Goal: Transaction & Acquisition: Purchase product/service

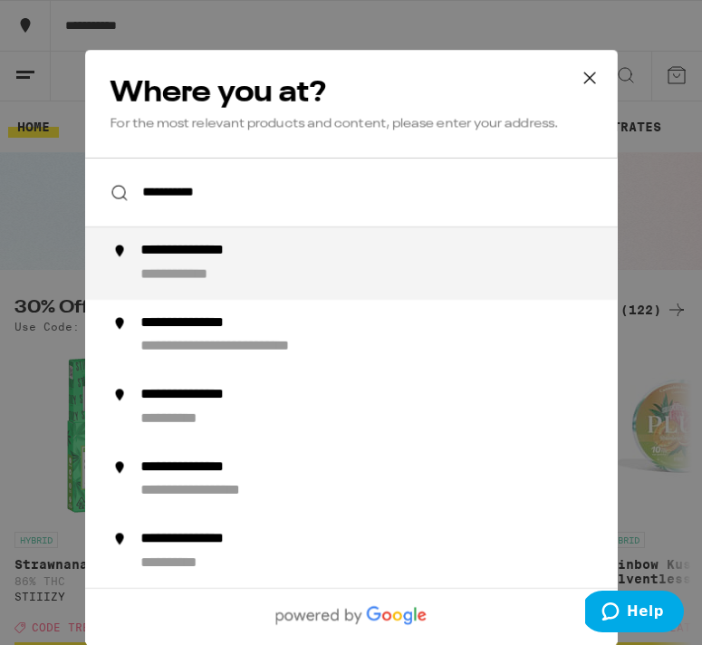
click at [202, 266] on div "**********" at bounding box center [386, 263] width 493 height 43
type input "**********"
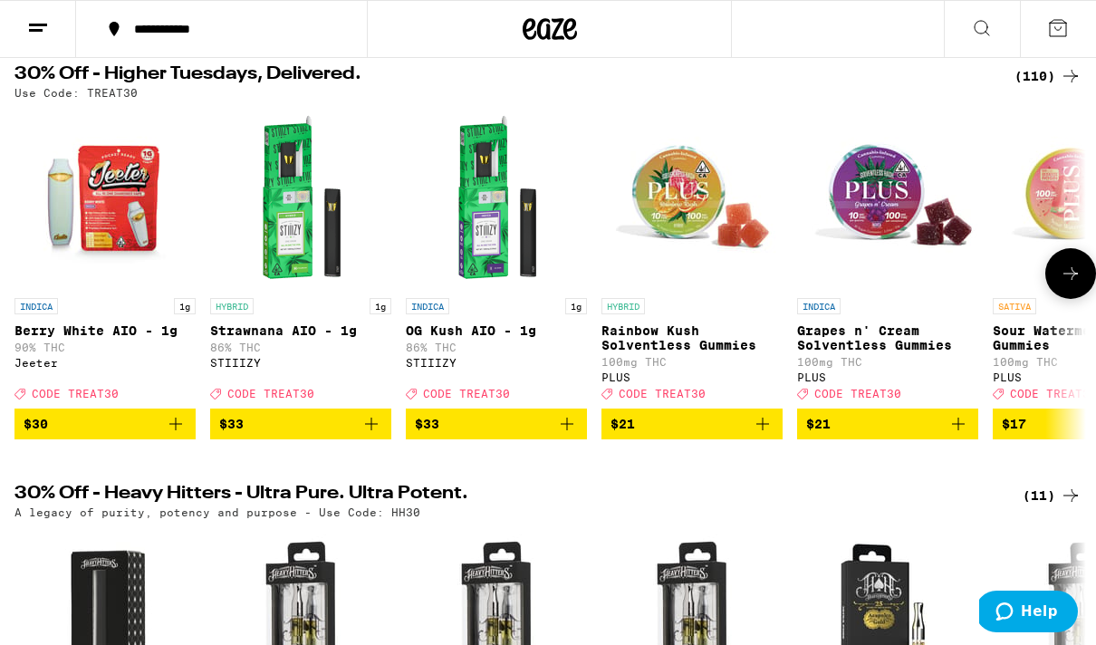
scroll to position [169, 0]
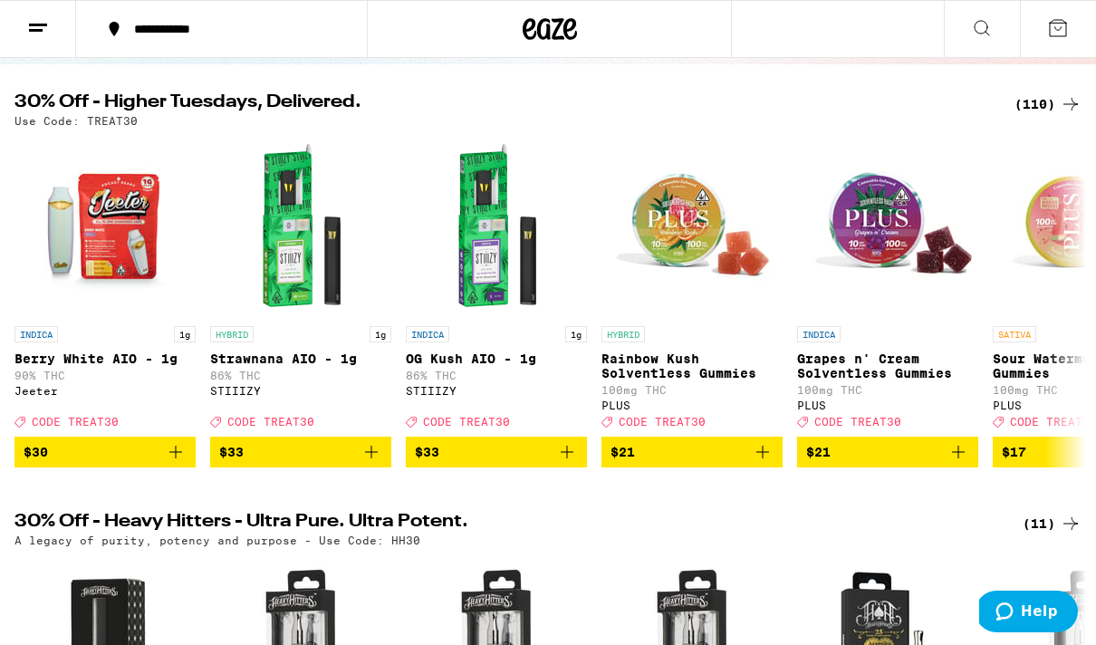
click at [701, 102] on div "(110)" at bounding box center [1047, 104] width 67 height 22
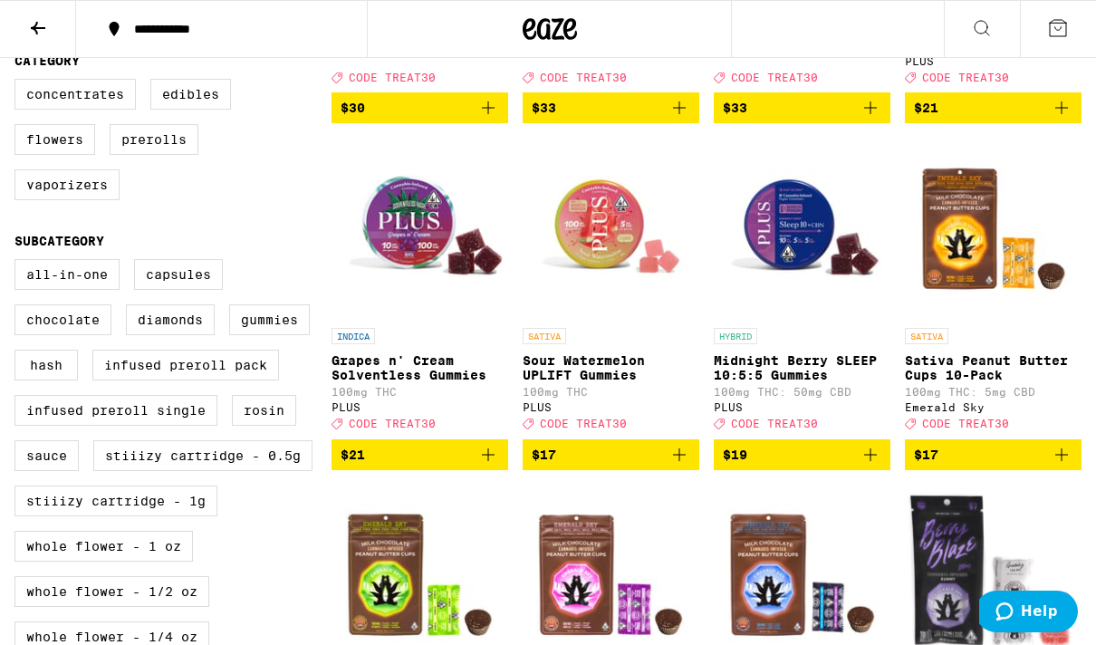
scroll to position [526, 0]
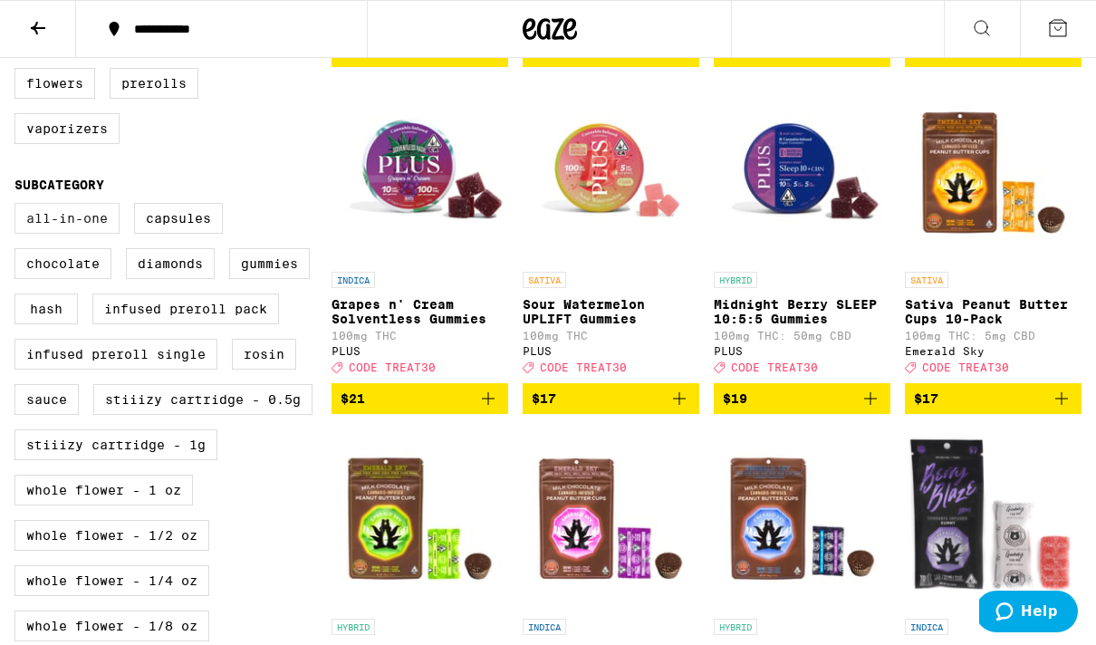
click at [91, 234] on label "All-In-One" at bounding box center [66, 218] width 105 height 31
click at [19, 207] on input "All-In-One" at bounding box center [18, 206] width 1 height 1
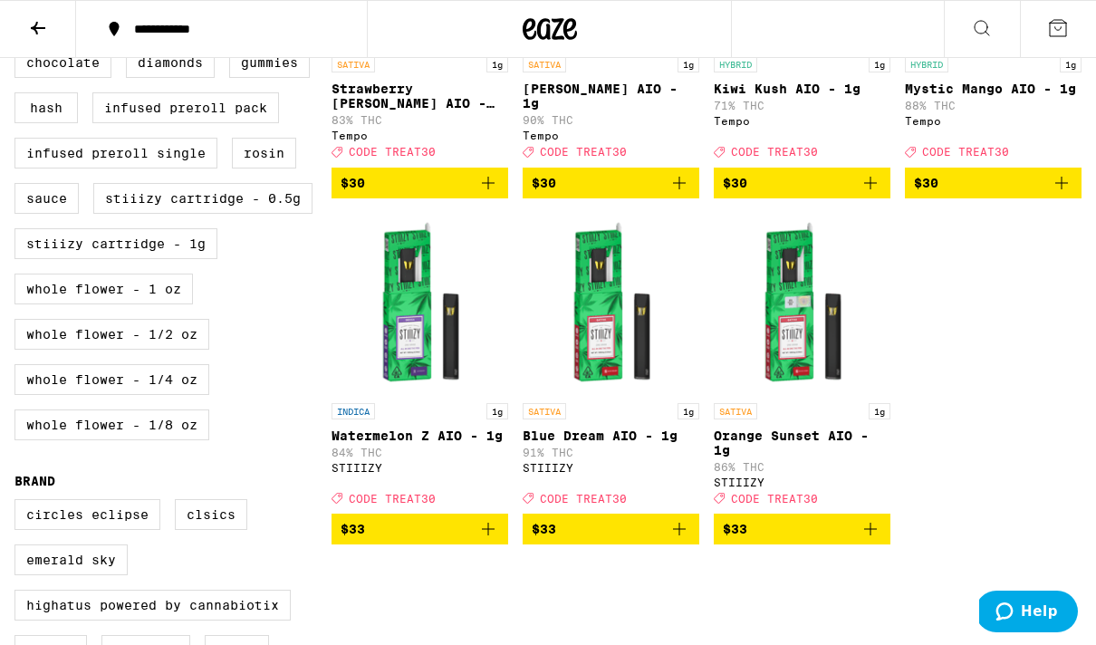
scroll to position [519, 0]
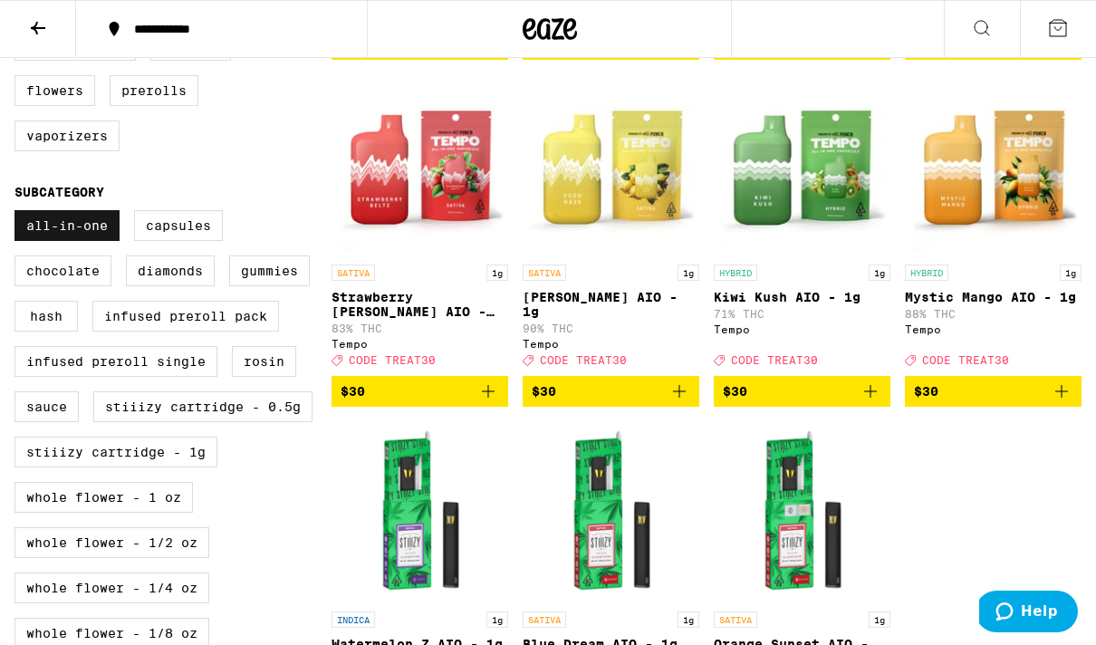
click at [86, 241] on label "All-In-One" at bounding box center [66, 225] width 105 height 31
click at [19, 214] on input "All-In-One" at bounding box center [18, 213] width 1 height 1
checkbox input "false"
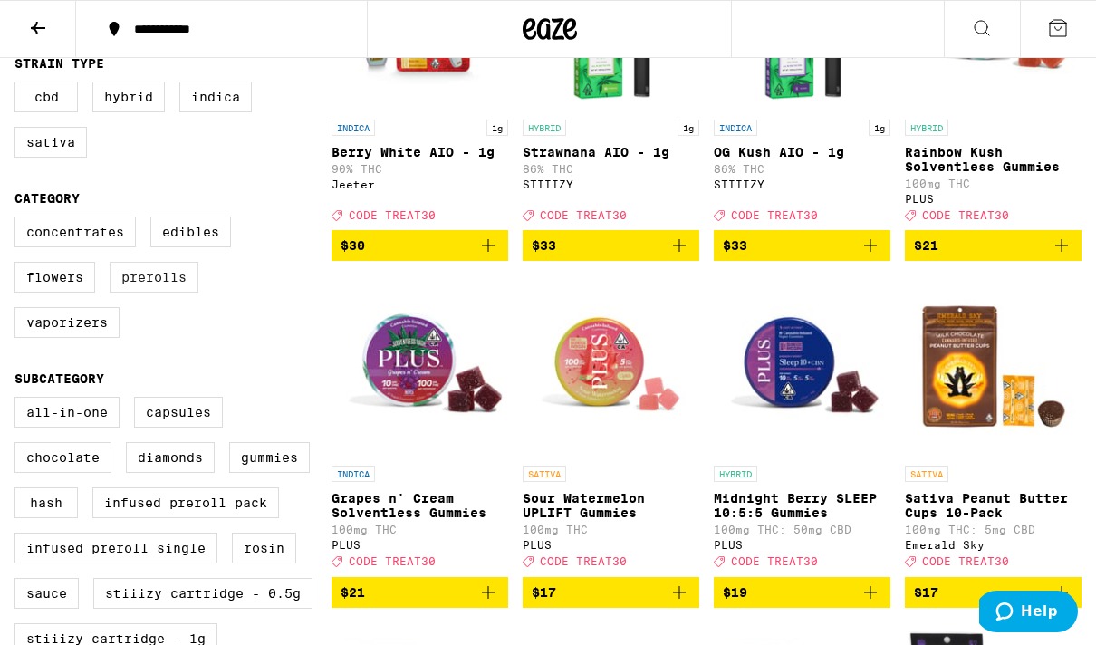
scroll to position [332, 0]
click at [196, 238] on label "Edibles" at bounding box center [190, 231] width 81 height 31
click at [19, 220] on input "Edibles" at bounding box center [18, 219] width 1 height 1
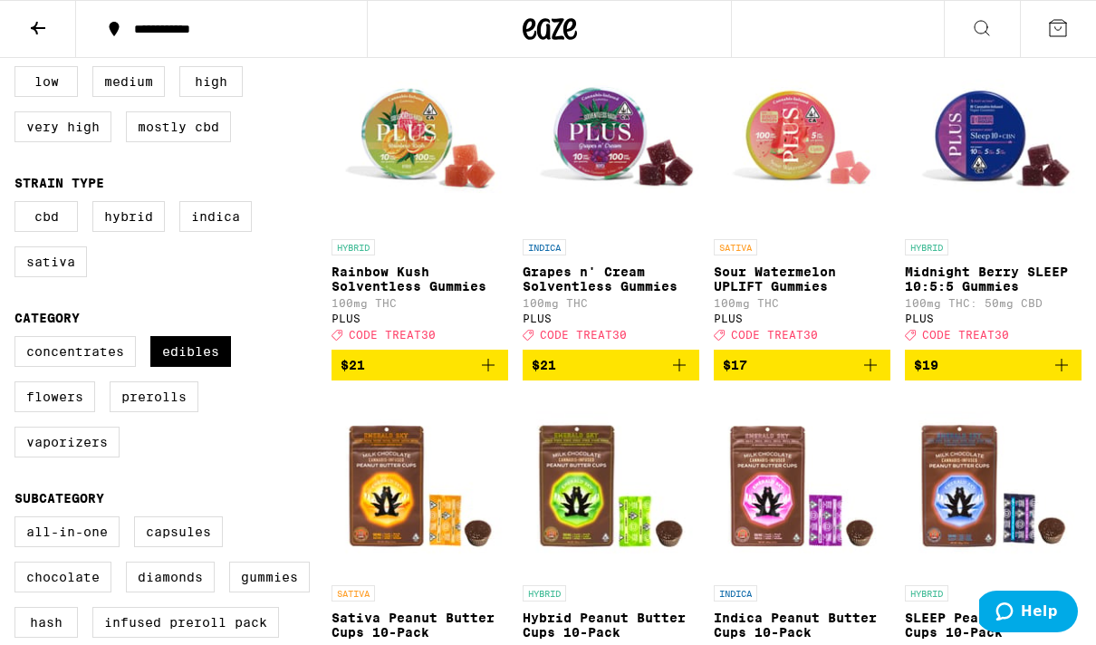
scroll to position [212, 0]
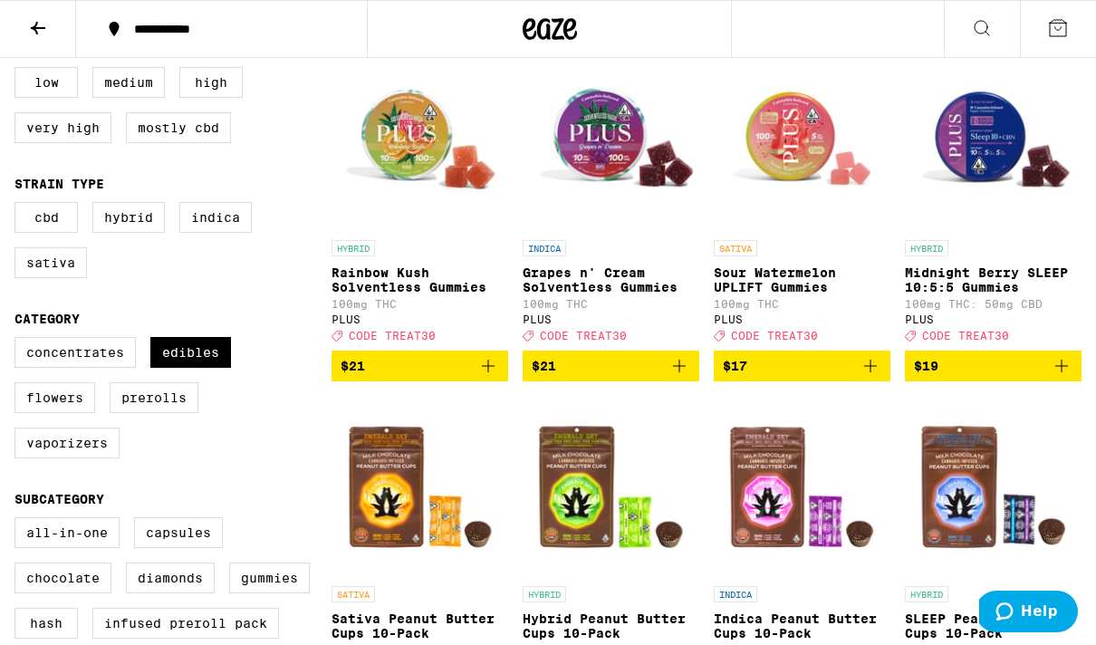
click at [701, 377] on span "$17" at bounding box center [802, 366] width 159 height 22
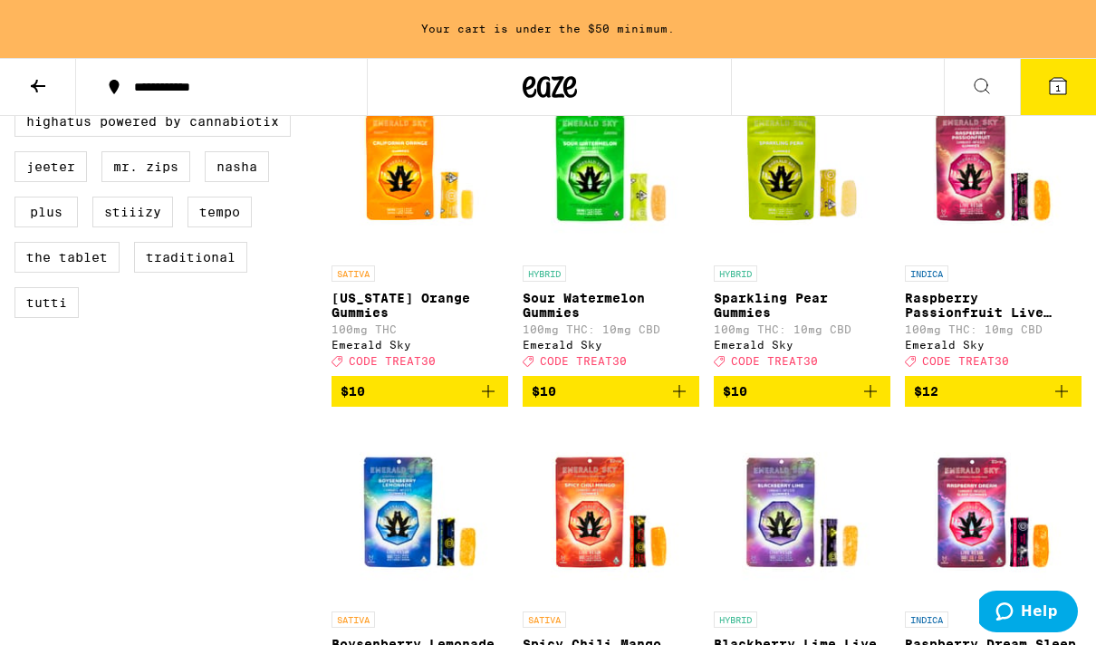
scroll to position [1267, 0]
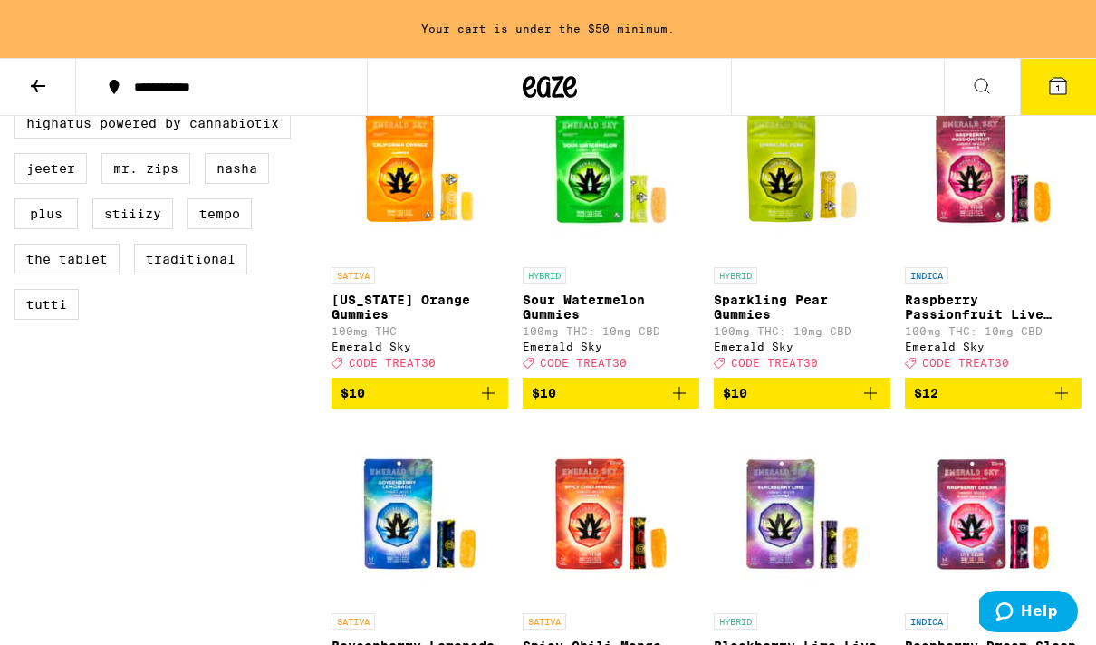
click at [701, 404] on span "$10" at bounding box center [802, 393] width 159 height 22
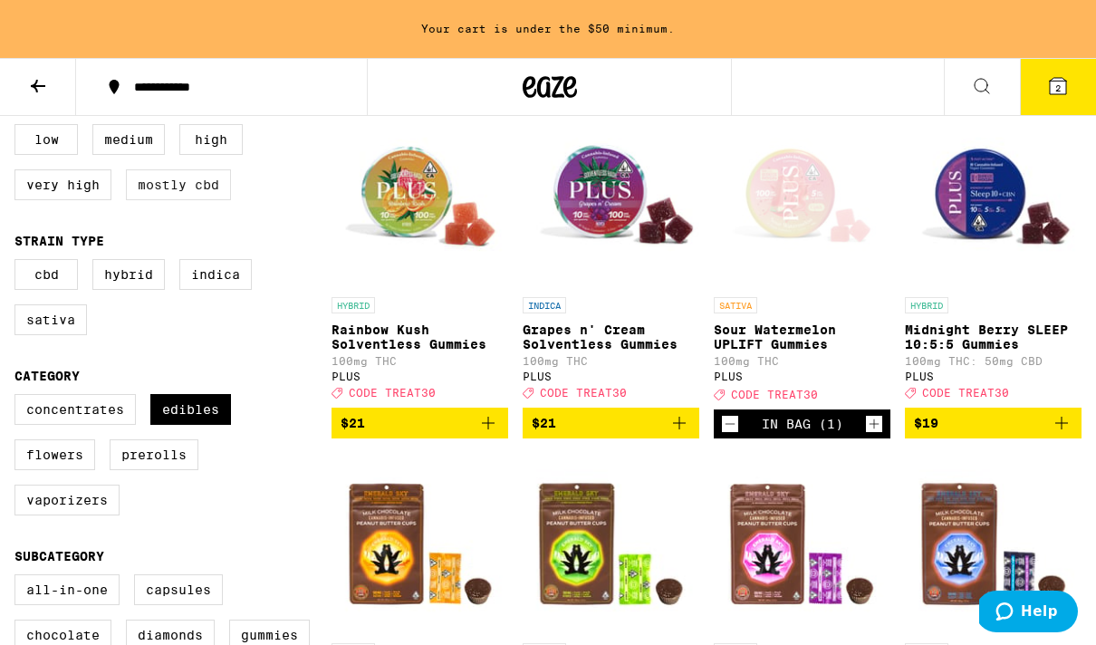
scroll to position [214, 0]
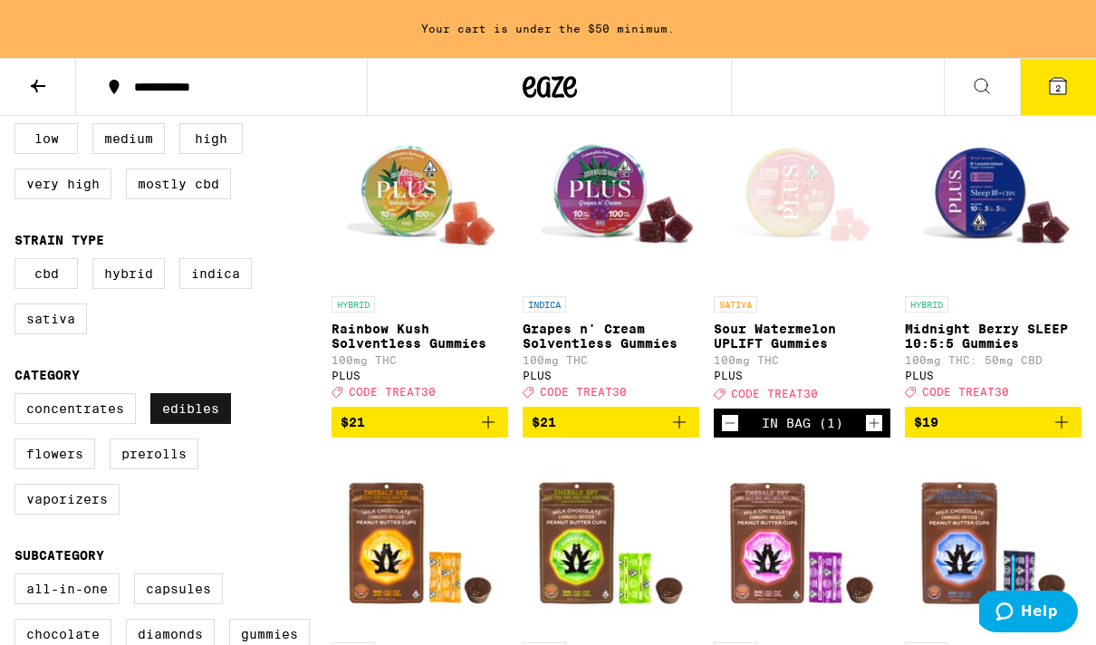
click at [198, 409] on label "Edibles" at bounding box center [190, 408] width 81 height 31
click at [19, 397] on input "Edibles" at bounding box center [18, 396] width 1 height 1
checkbox input "false"
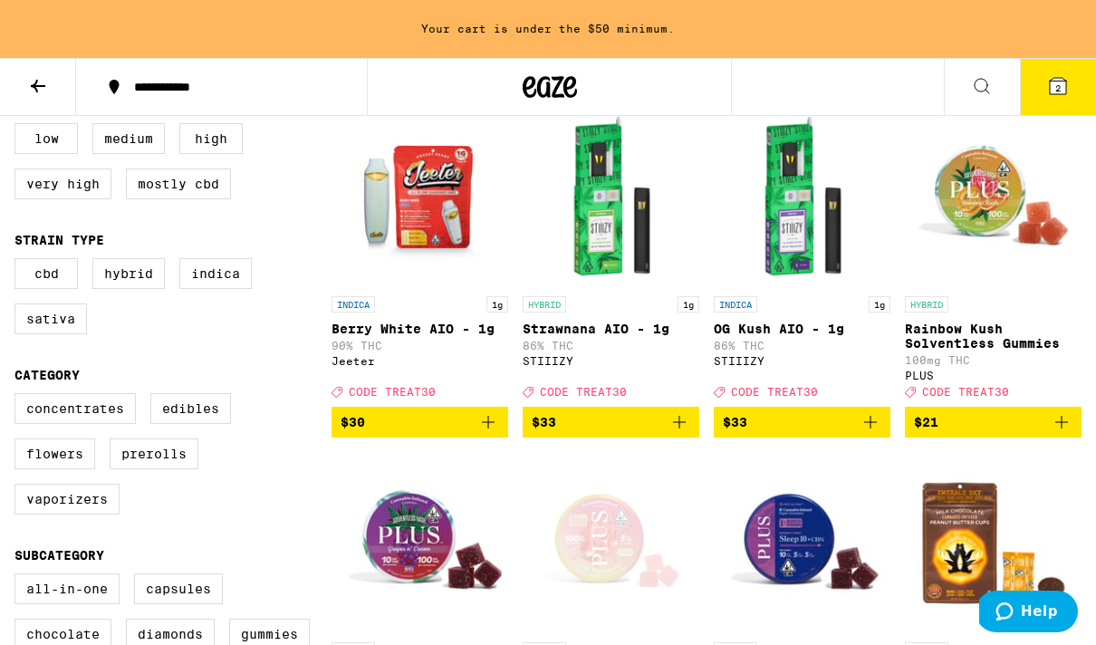
click at [155, 486] on div "Concentrates Edibles Flowers Prerolls Vaporizers" at bounding box center [172, 461] width 317 height 136
click at [167, 469] on label "Prerolls" at bounding box center [154, 453] width 89 height 31
click at [19, 397] on input "Prerolls" at bounding box center [18, 396] width 1 height 1
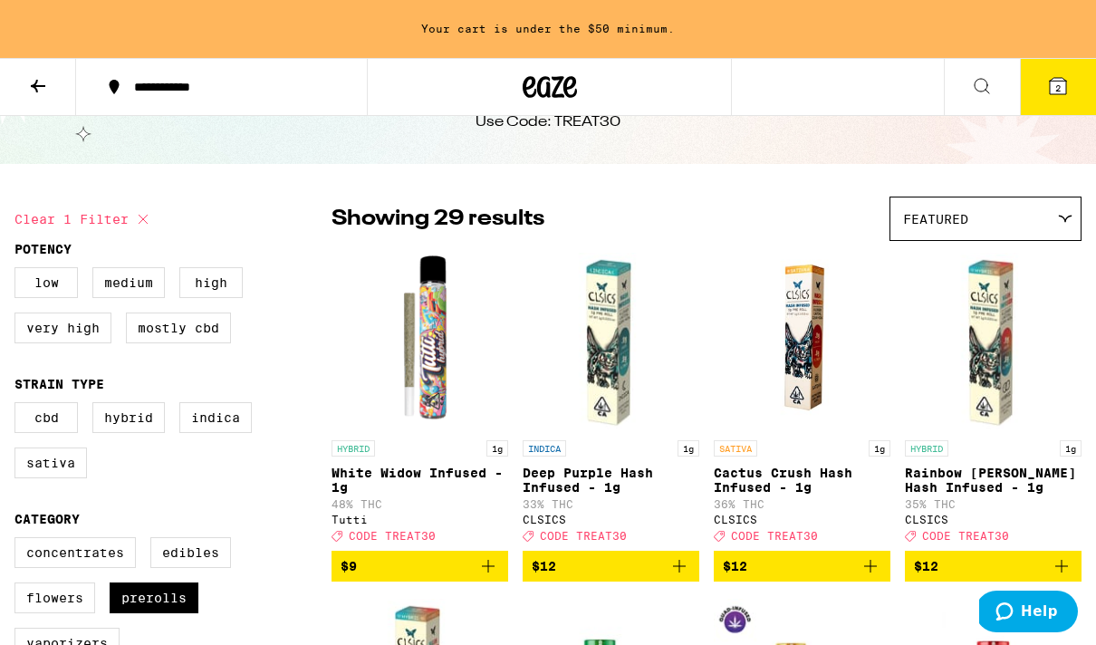
scroll to position [76, 0]
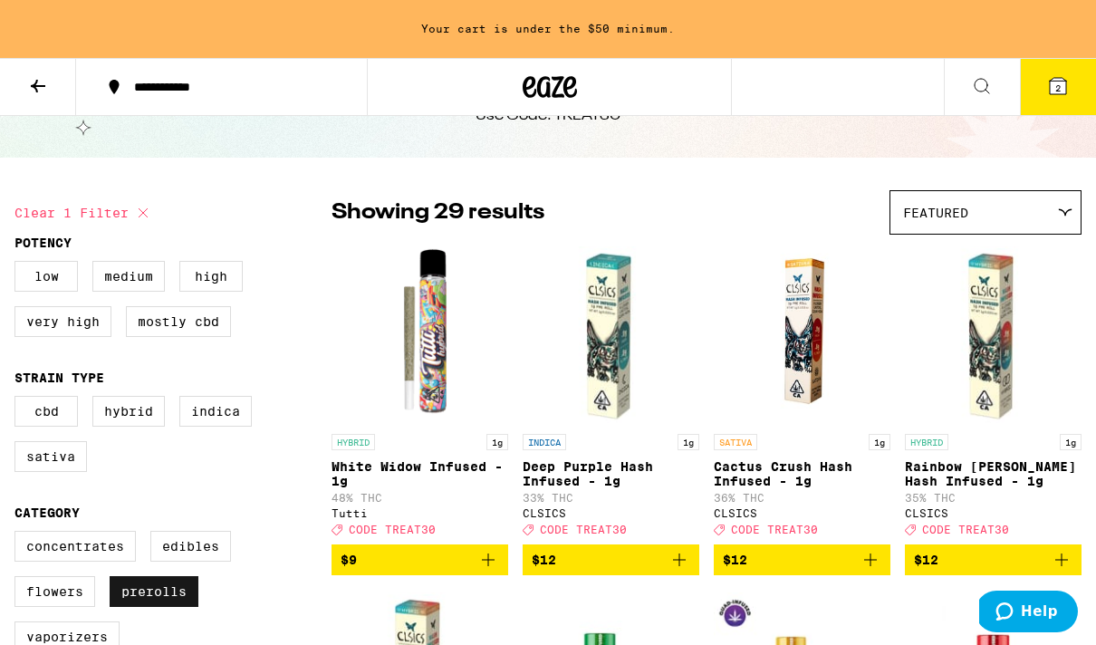
click at [154, 600] on label "Prerolls" at bounding box center [154, 591] width 89 height 31
click at [19, 534] on input "Prerolls" at bounding box center [18, 533] width 1 height 1
checkbox input "false"
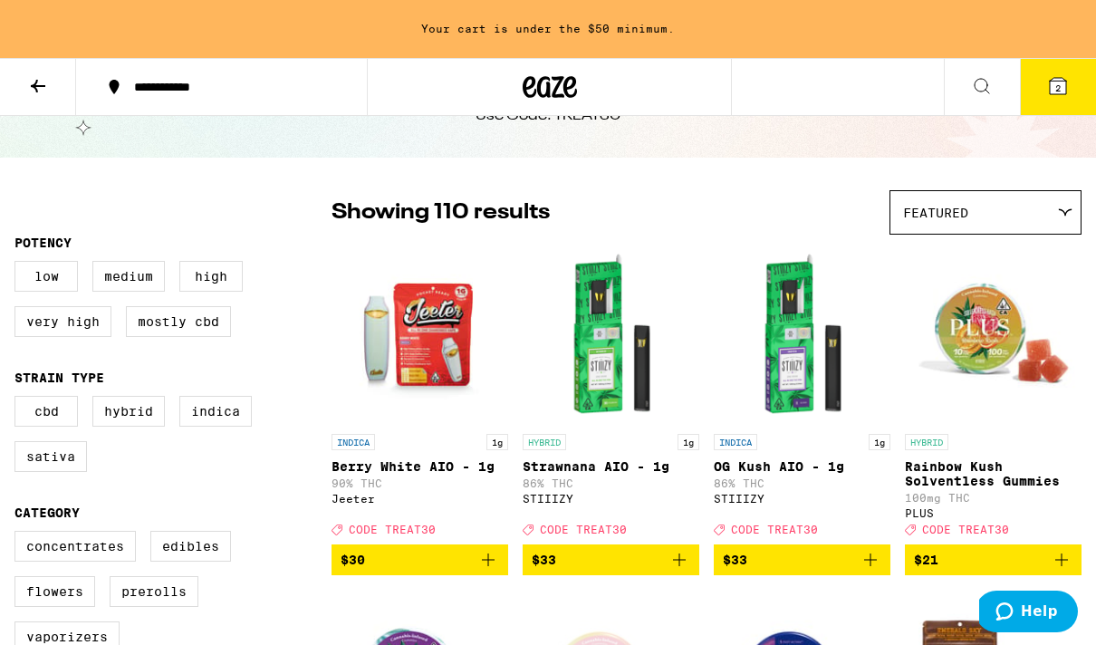
click at [701, 71] on button at bounding box center [982, 87] width 76 height 57
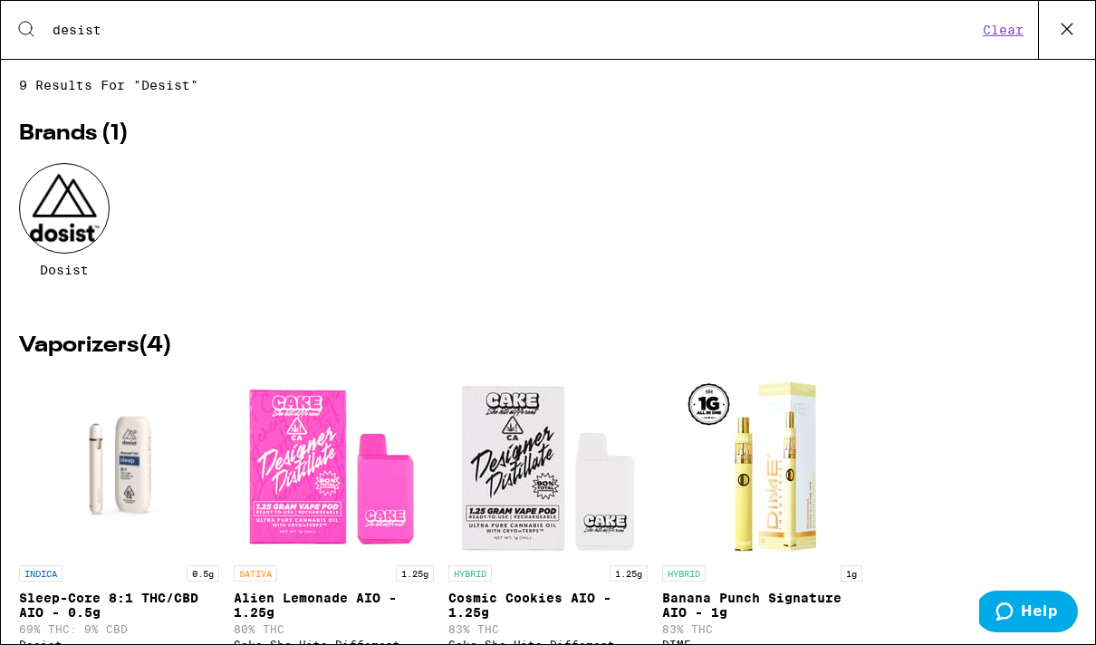
scroll to position [29, 0]
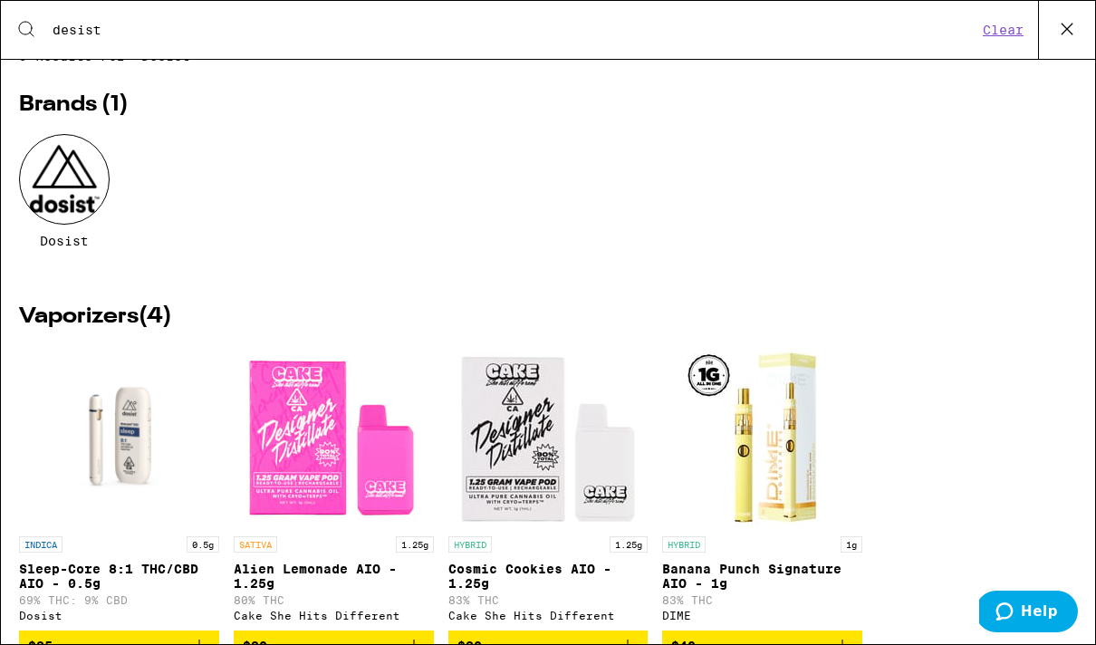
type input "desist"
click at [95, 207] on div at bounding box center [64, 179] width 91 height 91
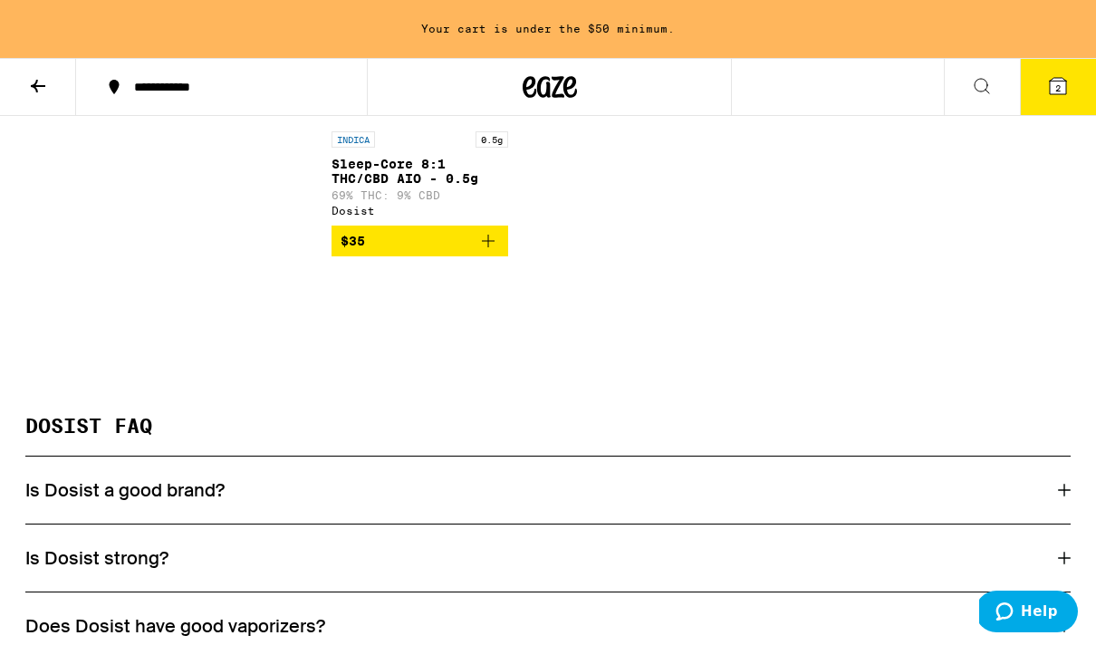
scroll to position [751, 0]
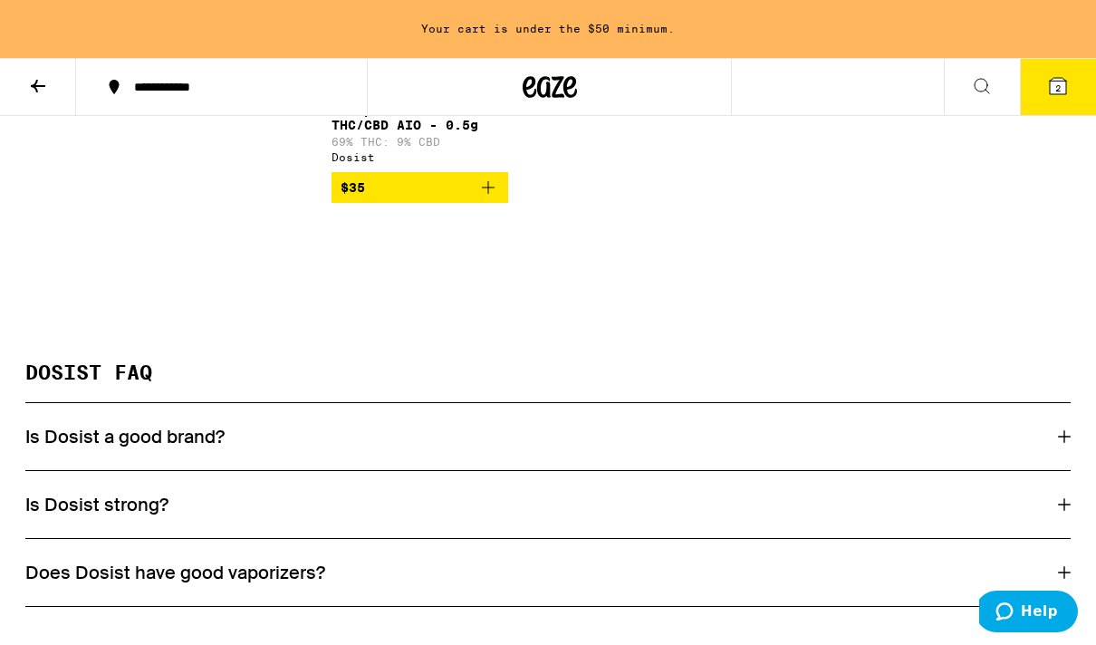
click at [53, 101] on button at bounding box center [38, 87] width 76 height 57
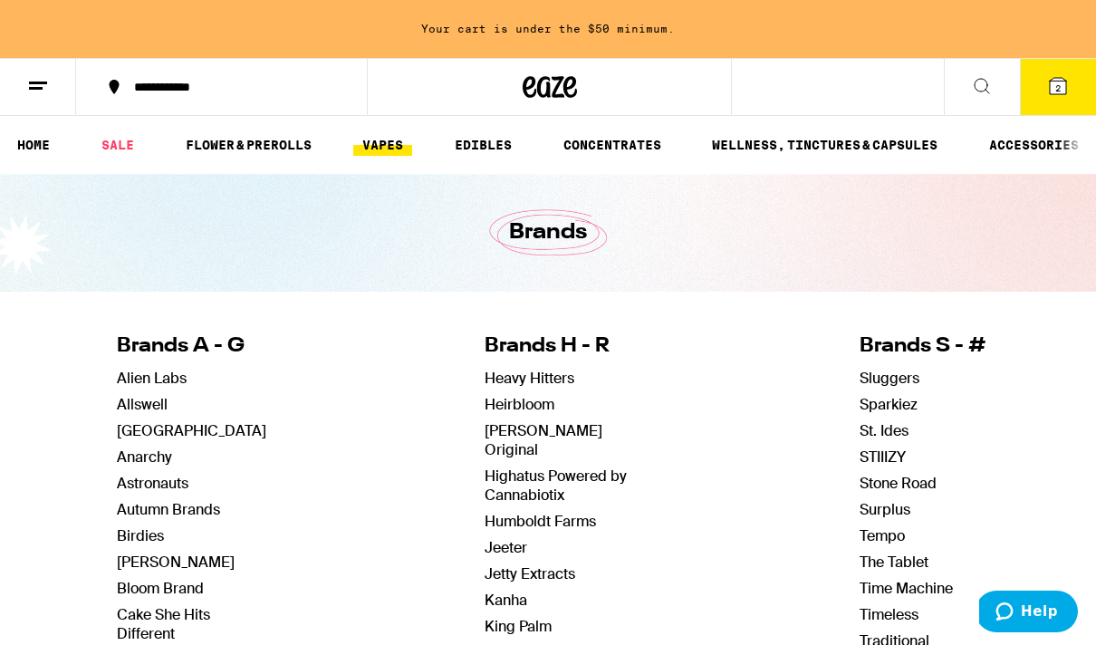
click at [401, 141] on link "VAPES" at bounding box center [382, 145] width 59 height 22
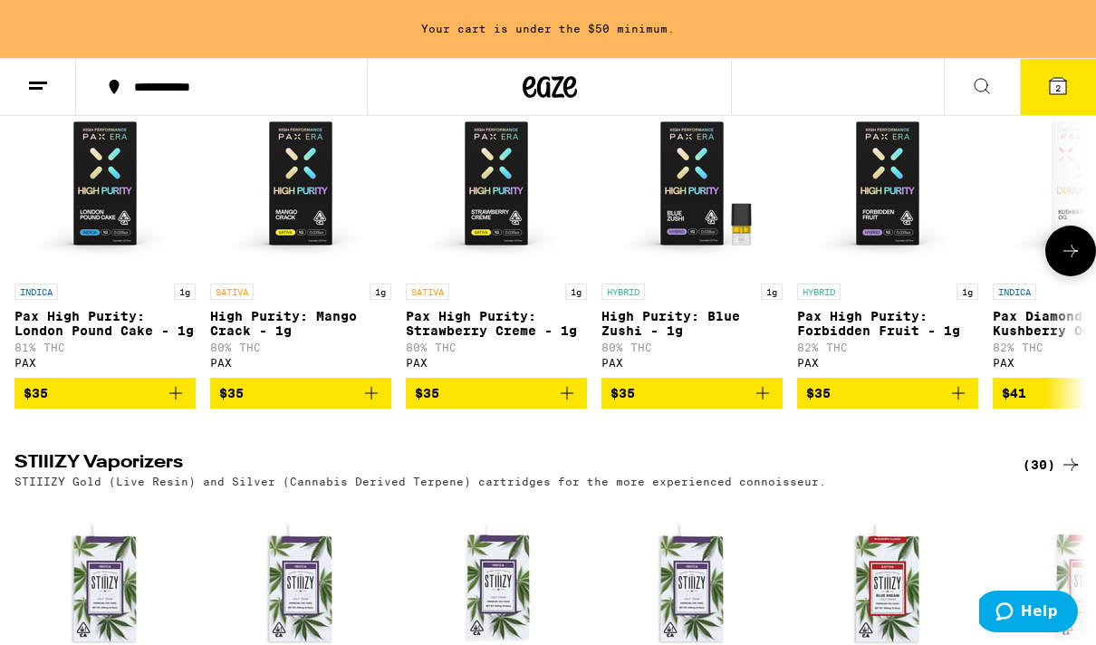
click at [685, 338] on p "High Purity: Blue Zushi - 1g" at bounding box center [691, 323] width 181 height 29
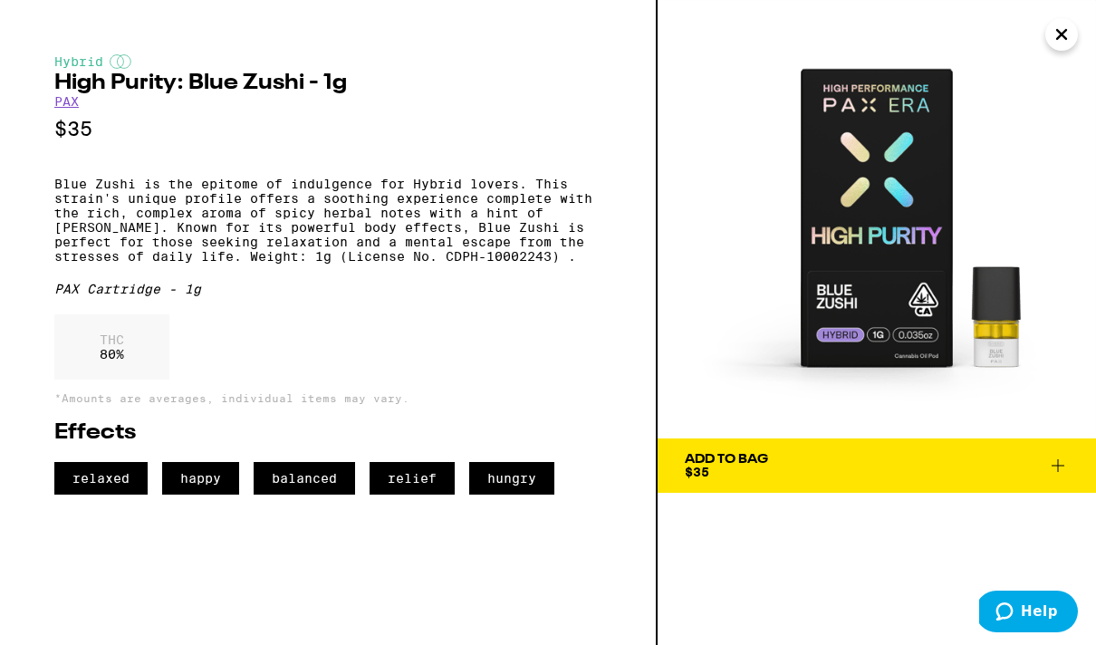
click at [701, 461] on div "Add To Bag" at bounding box center [726, 459] width 83 height 13
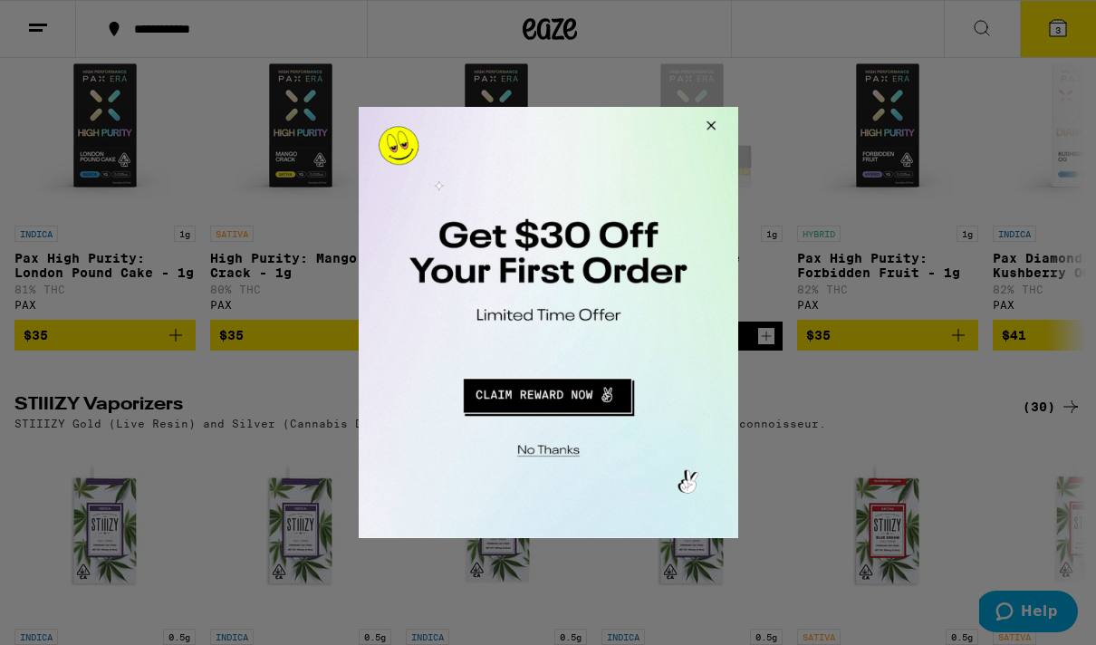
click at [701, 31] on div at bounding box center [548, 322] width 1096 height 645
click at [701, 126] on button "Close Modal" at bounding box center [707, 128] width 49 height 43
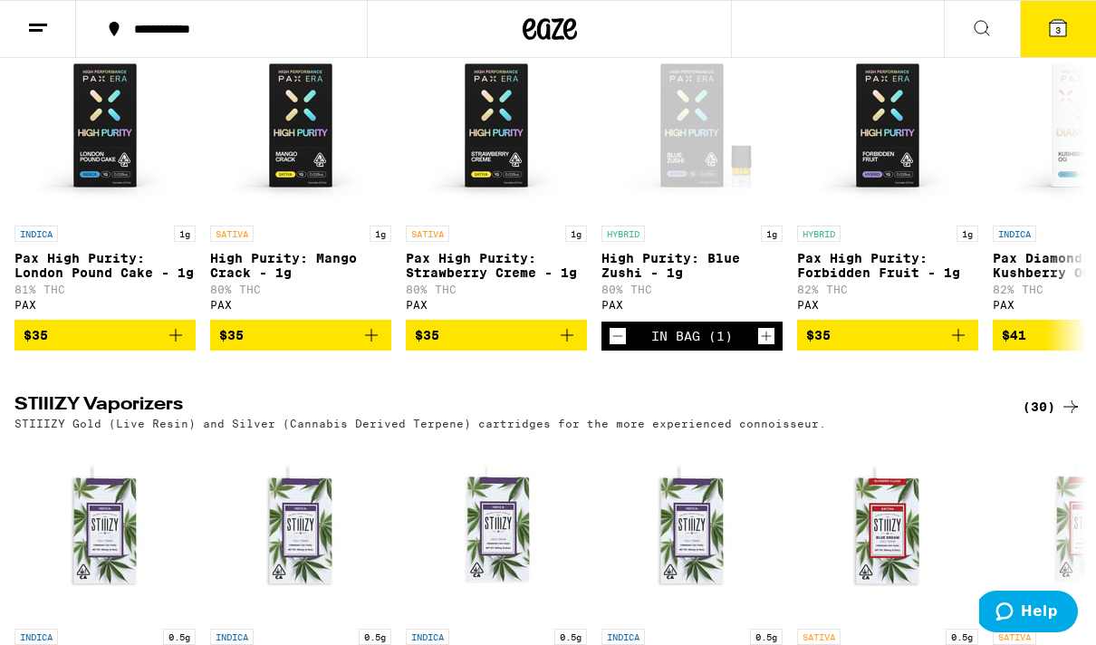
click at [701, 33] on button "3" at bounding box center [1058, 29] width 76 height 56
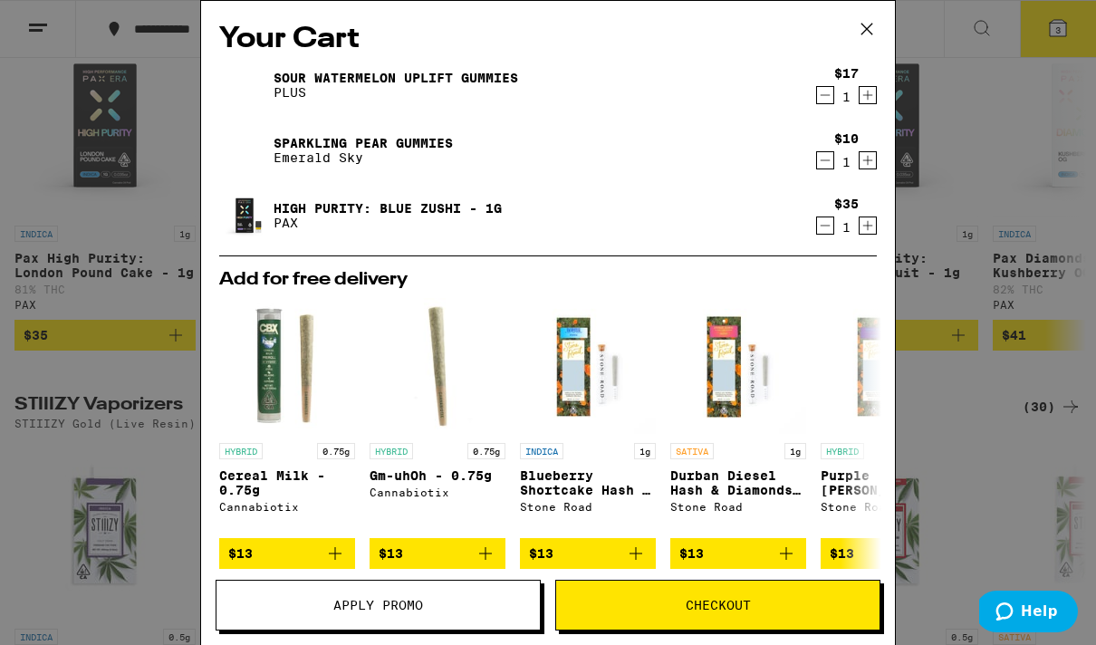
click at [701, 101] on icon "Decrement" at bounding box center [825, 95] width 16 height 22
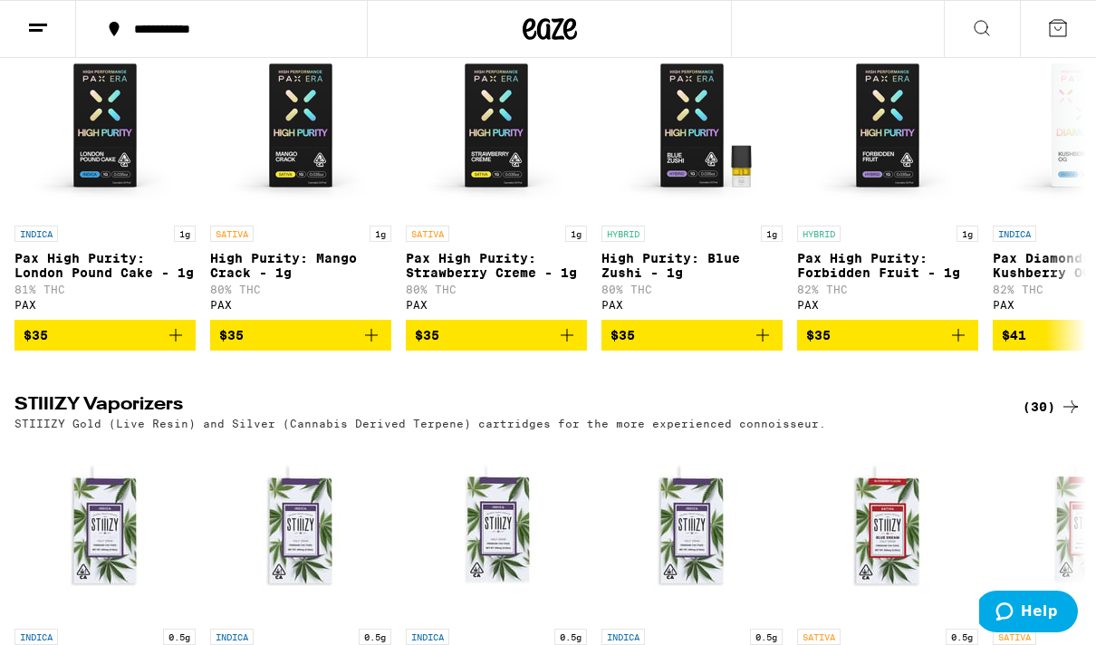
click at [701, 24] on icon at bounding box center [1058, 28] width 22 height 22
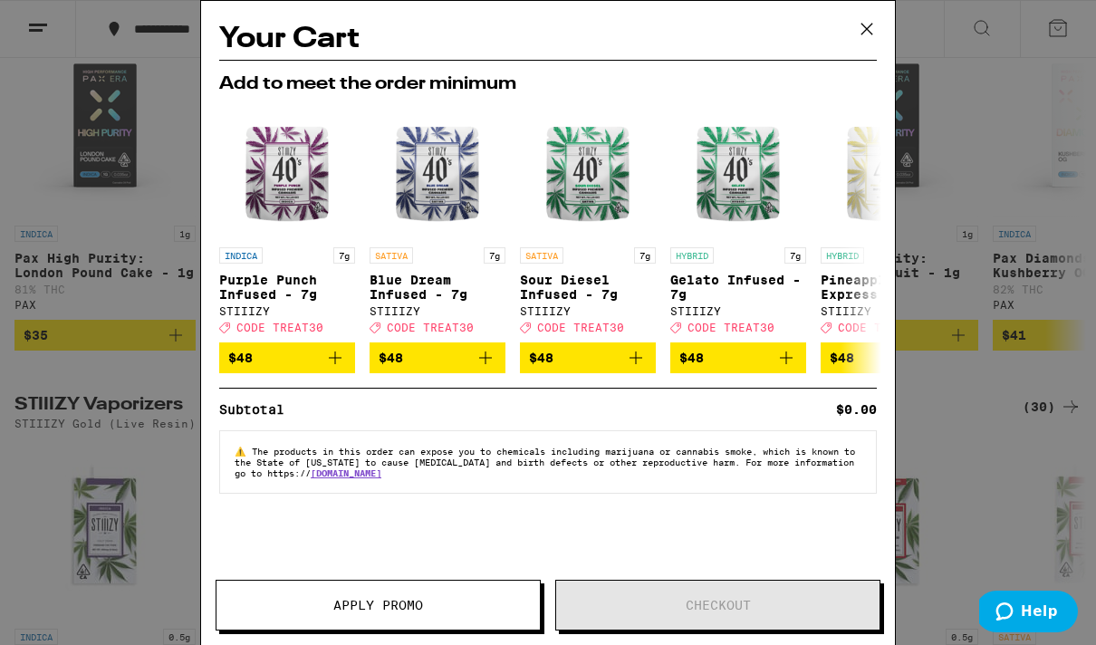
click at [701, 30] on icon at bounding box center [866, 28] width 27 height 27
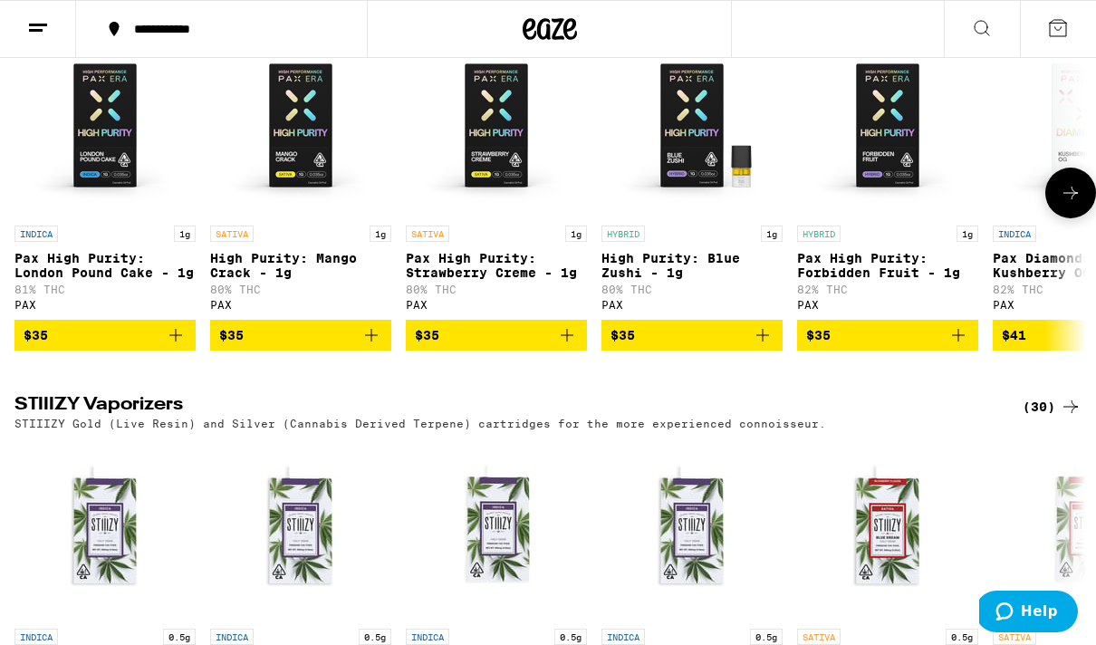
click at [648, 346] on span "$35" at bounding box center [691, 335] width 163 height 22
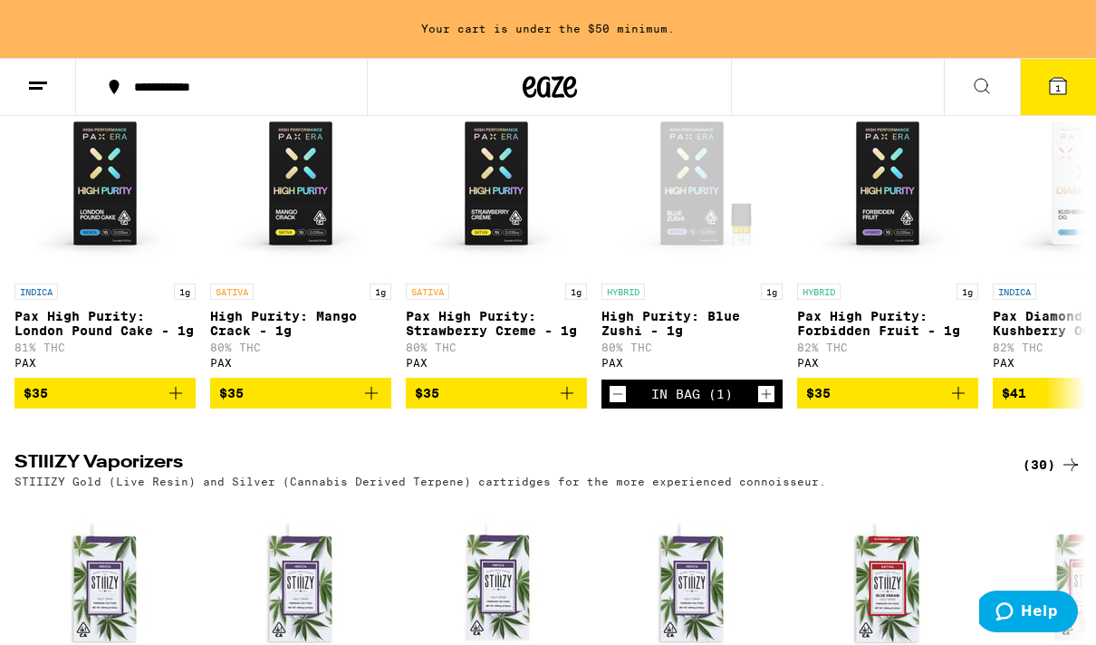
click at [701, 99] on button "1" at bounding box center [1058, 87] width 76 height 56
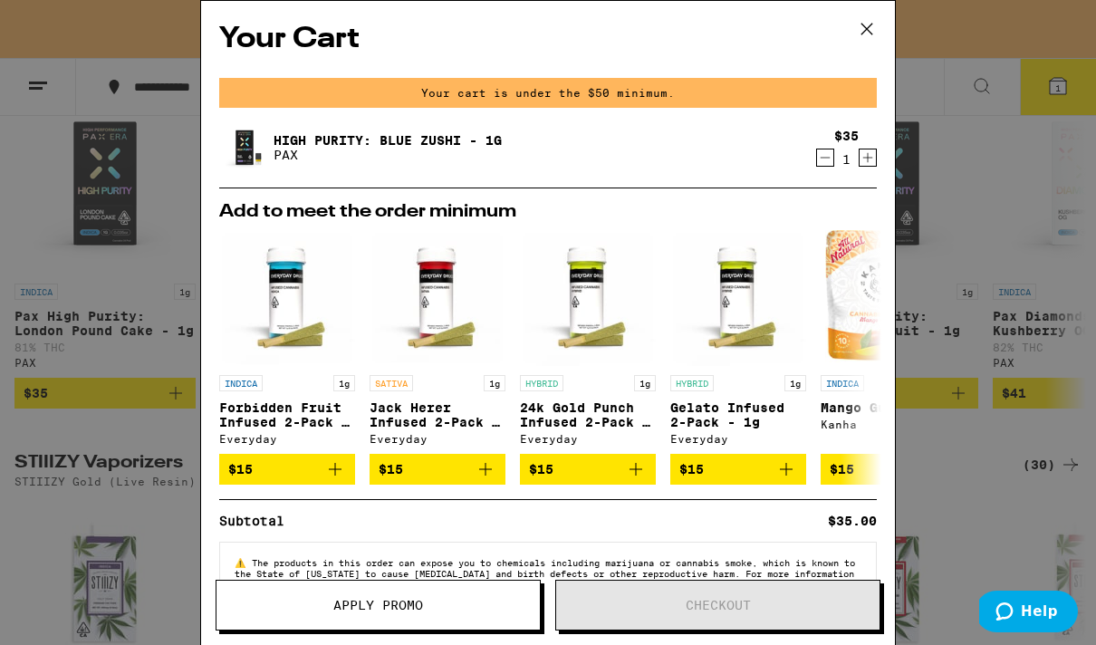
click at [701, 28] on icon at bounding box center [866, 28] width 27 height 27
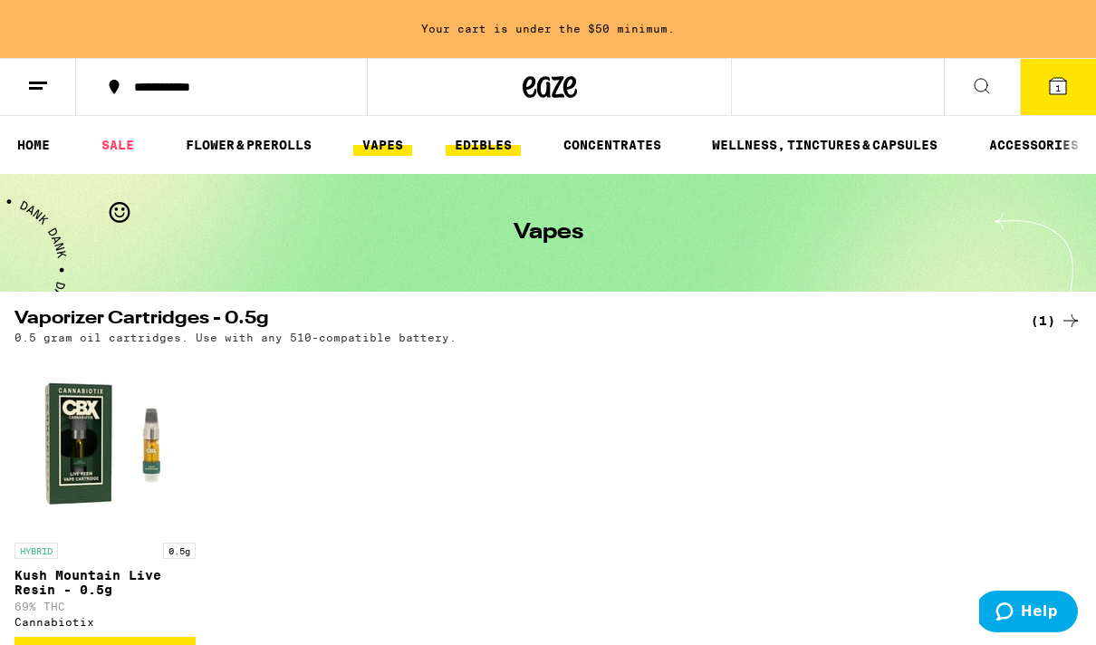
click at [481, 144] on link "EDIBLES" at bounding box center [483, 145] width 75 height 22
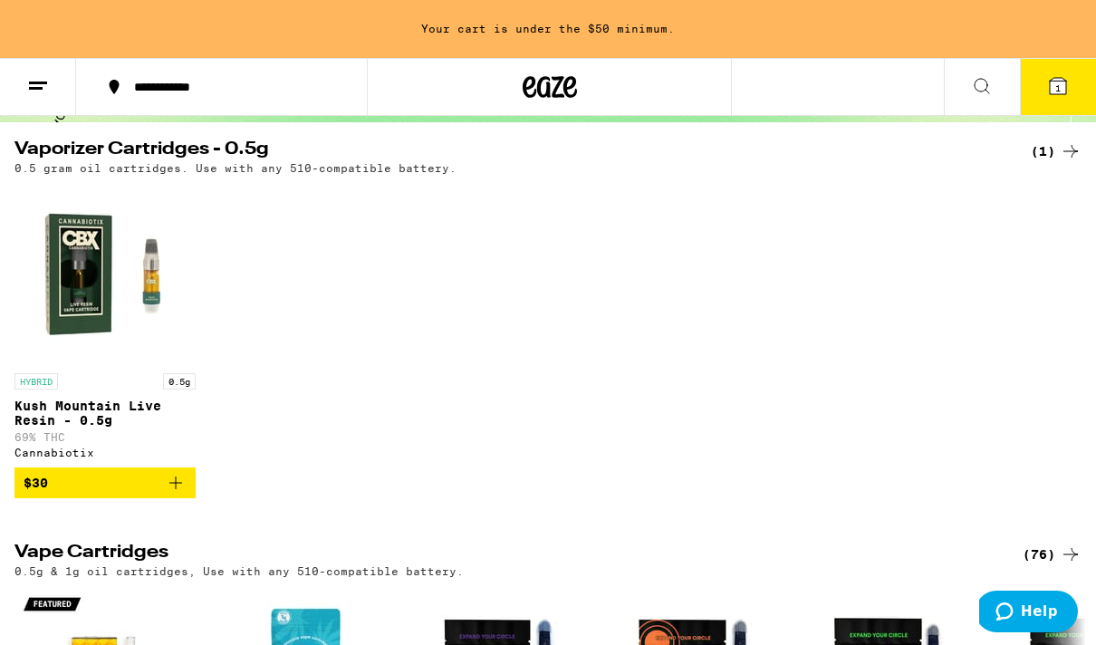
scroll to position [211, 0]
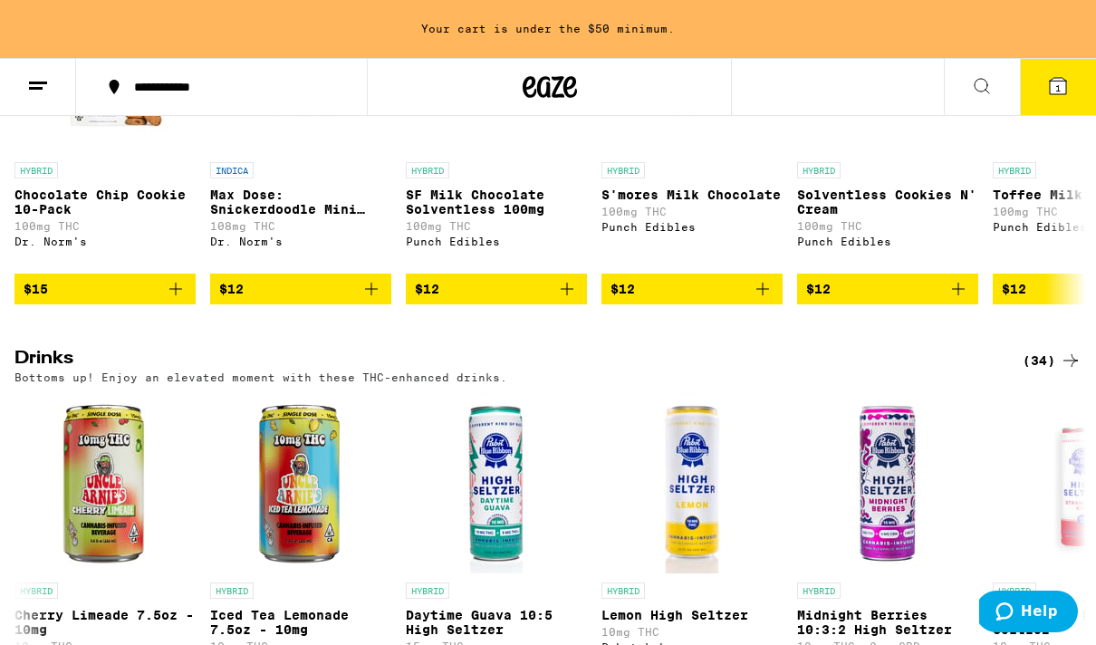
scroll to position [859, 0]
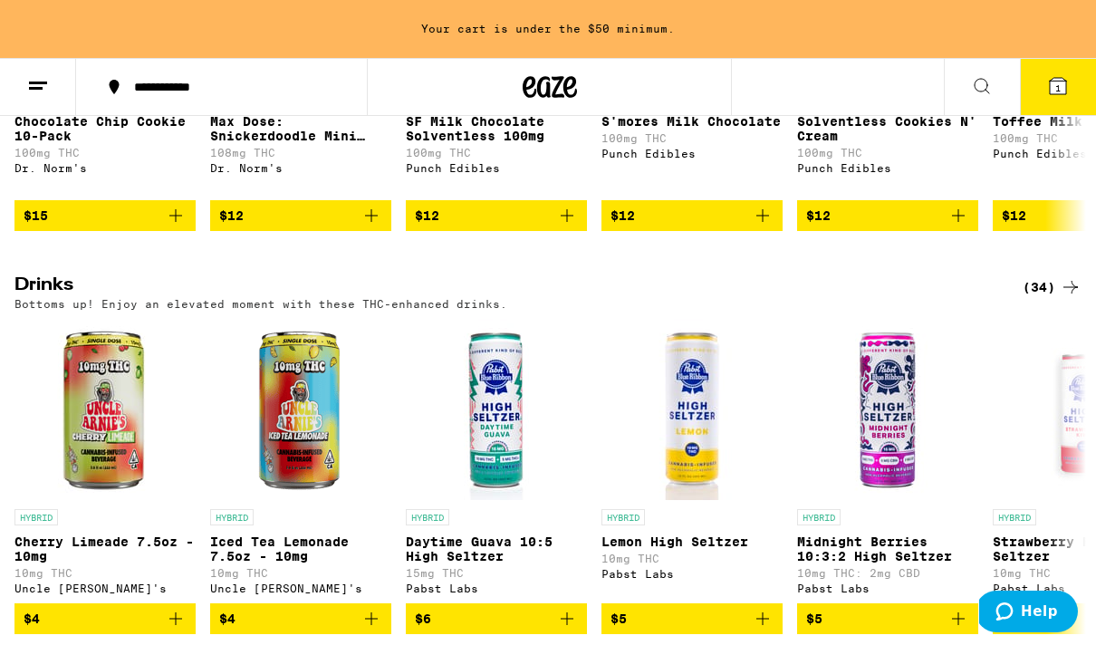
click at [538, 85] on icon at bounding box center [549, 87] width 27 height 22
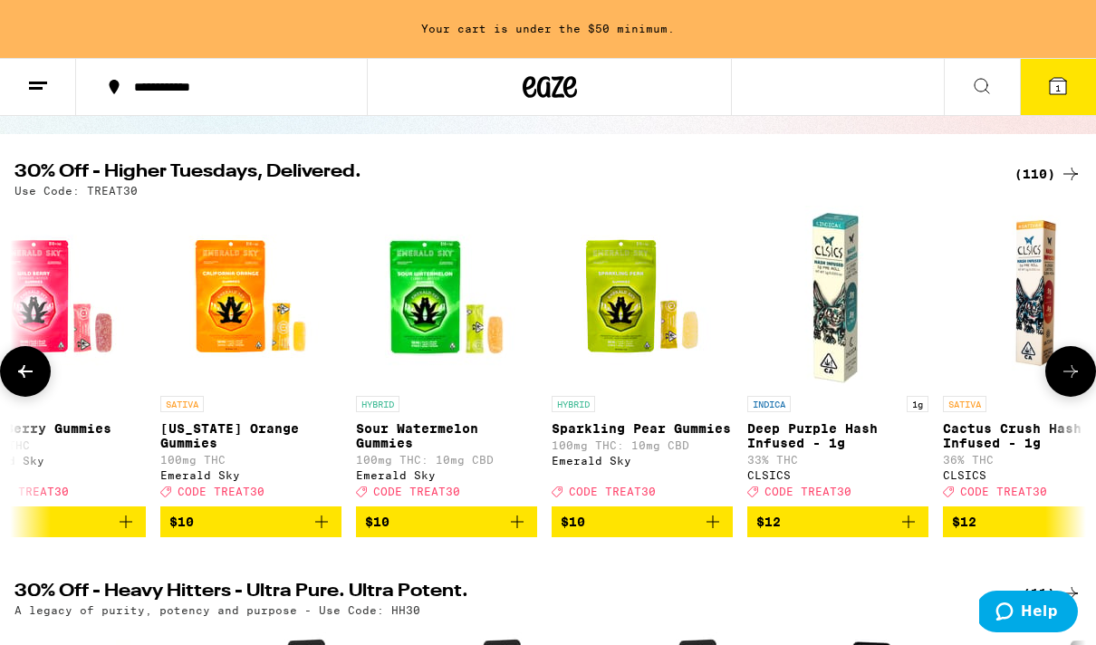
scroll to position [0, 2986]
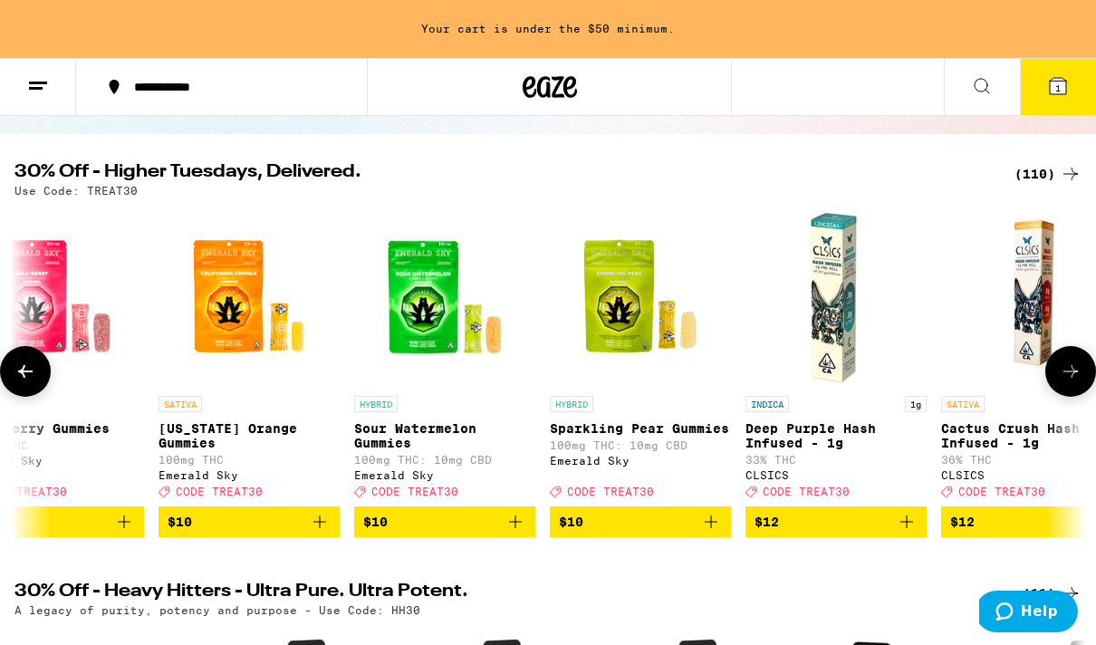
click at [653, 530] on span "$10" at bounding box center [640, 522] width 163 height 22
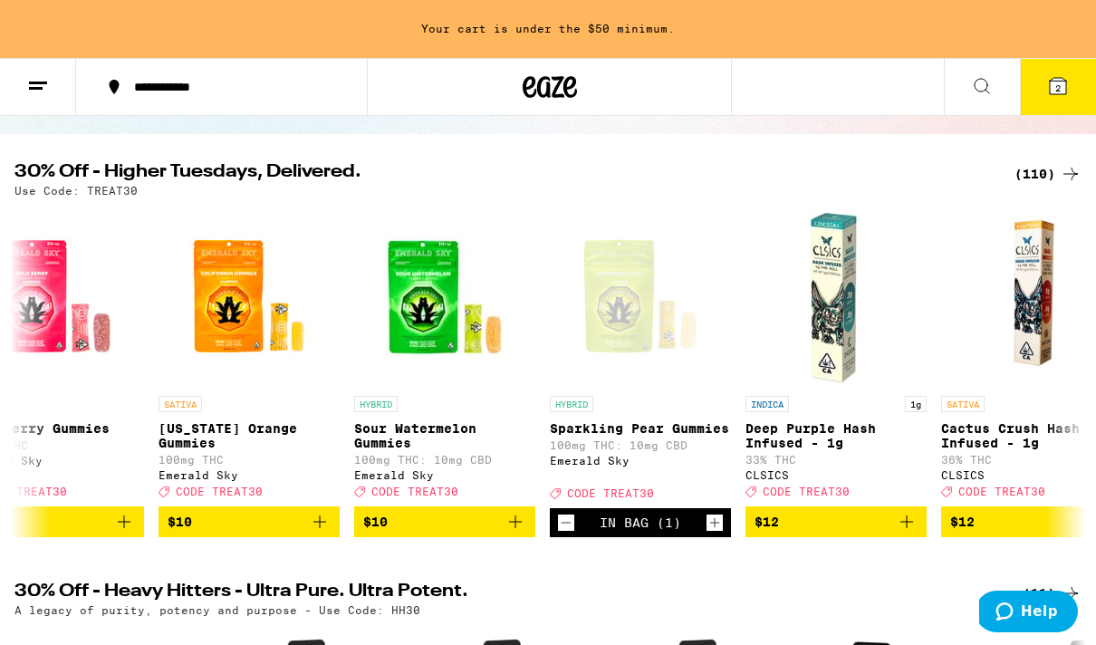
click at [33, 76] on icon at bounding box center [38, 86] width 22 height 22
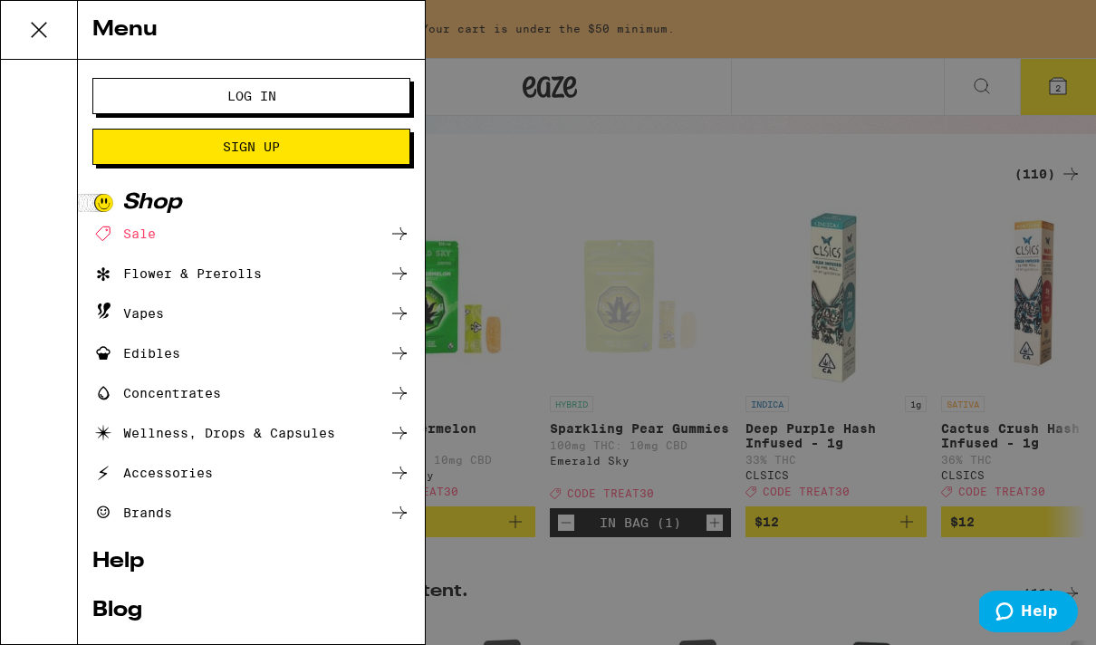
click at [183, 95] on span "Log In" at bounding box center [251, 96] width 171 height 13
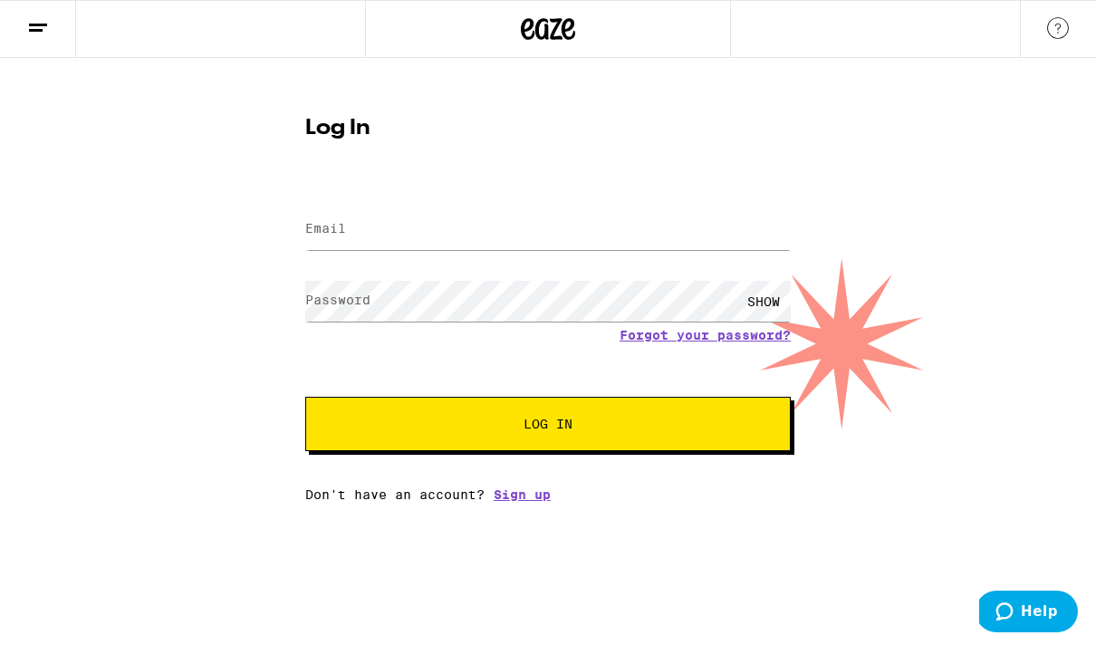
click at [571, 29] on icon at bounding box center [569, 29] width 14 height 22
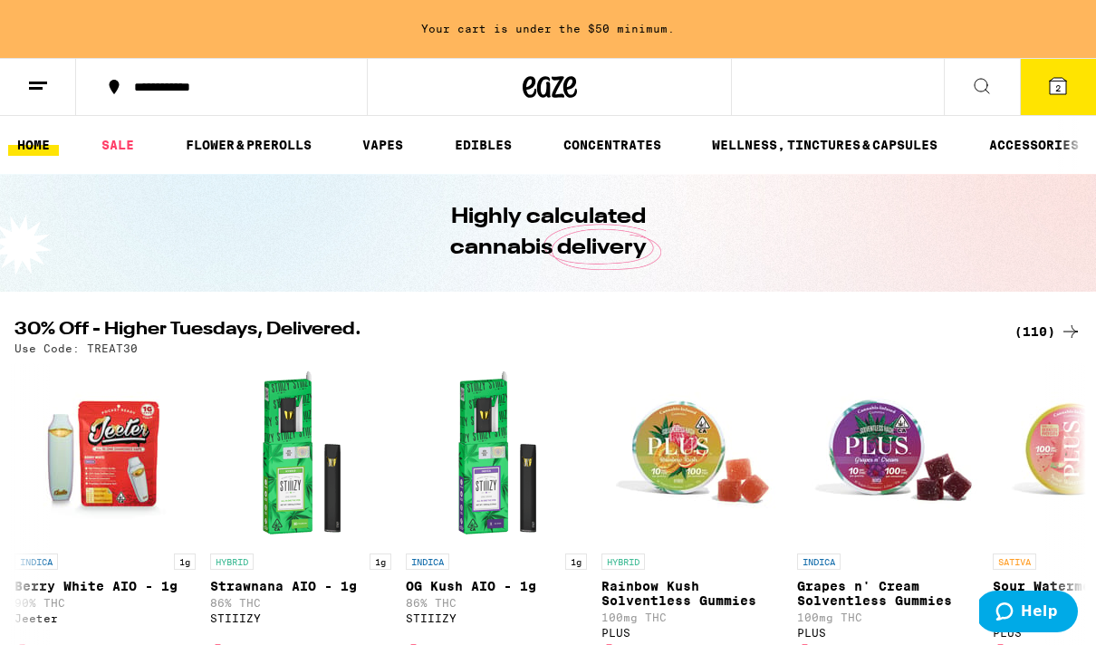
click at [701, 87] on icon at bounding box center [1058, 86] width 16 height 16
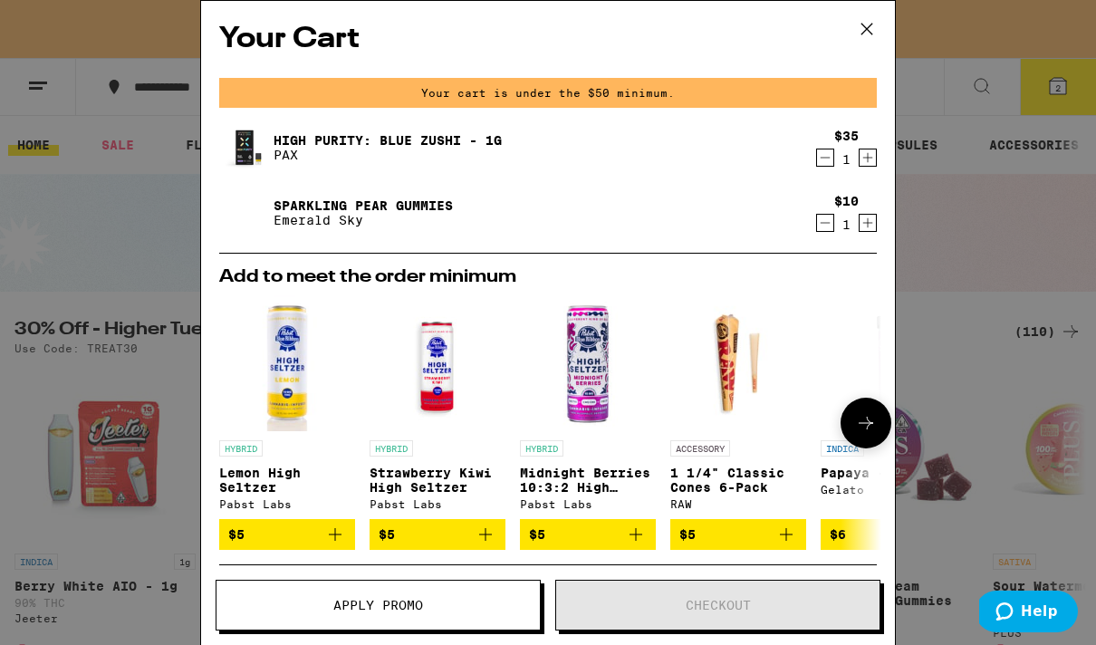
scroll to position [114, 0]
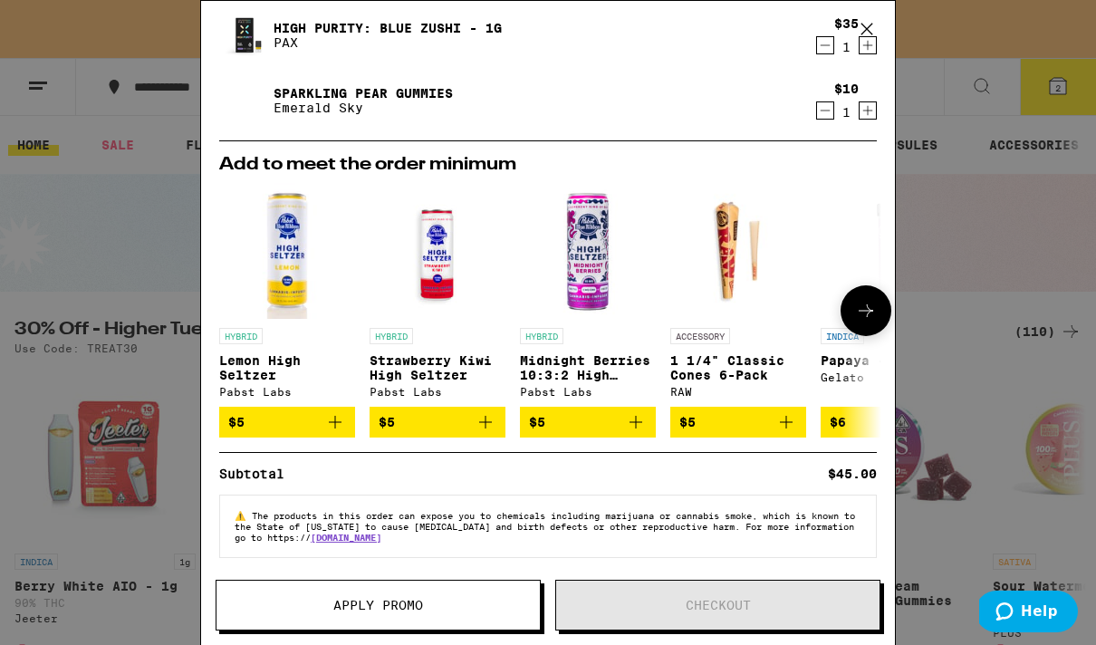
click at [245, 369] on p "Lemon High Seltzer" at bounding box center [287, 367] width 136 height 29
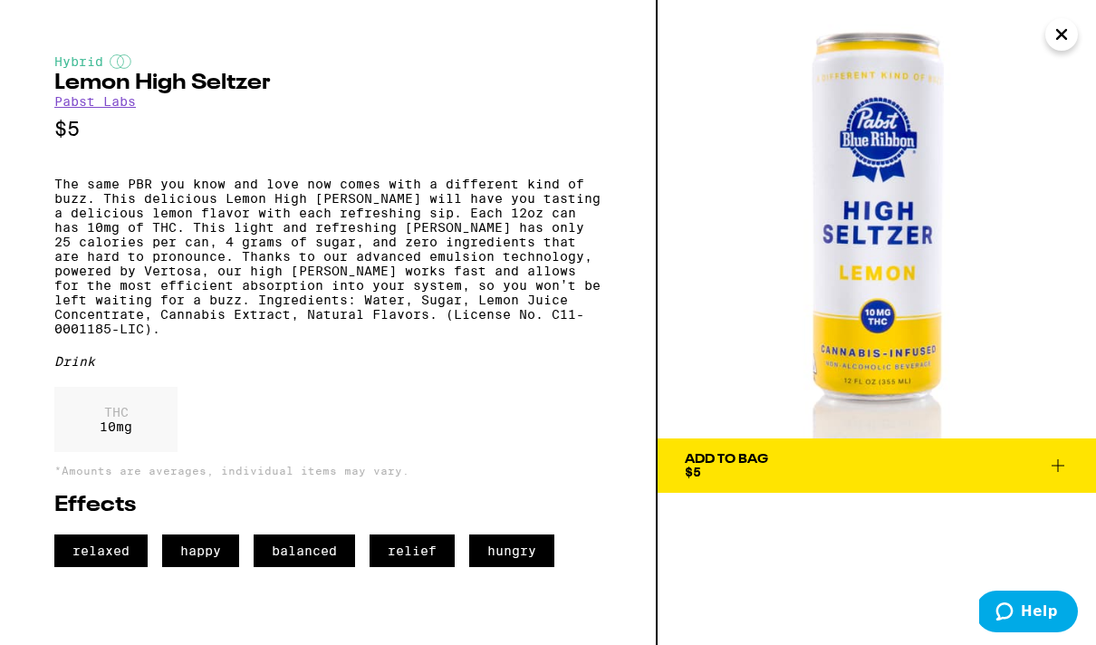
click at [701, 32] on icon "Close" at bounding box center [1062, 34] width 22 height 27
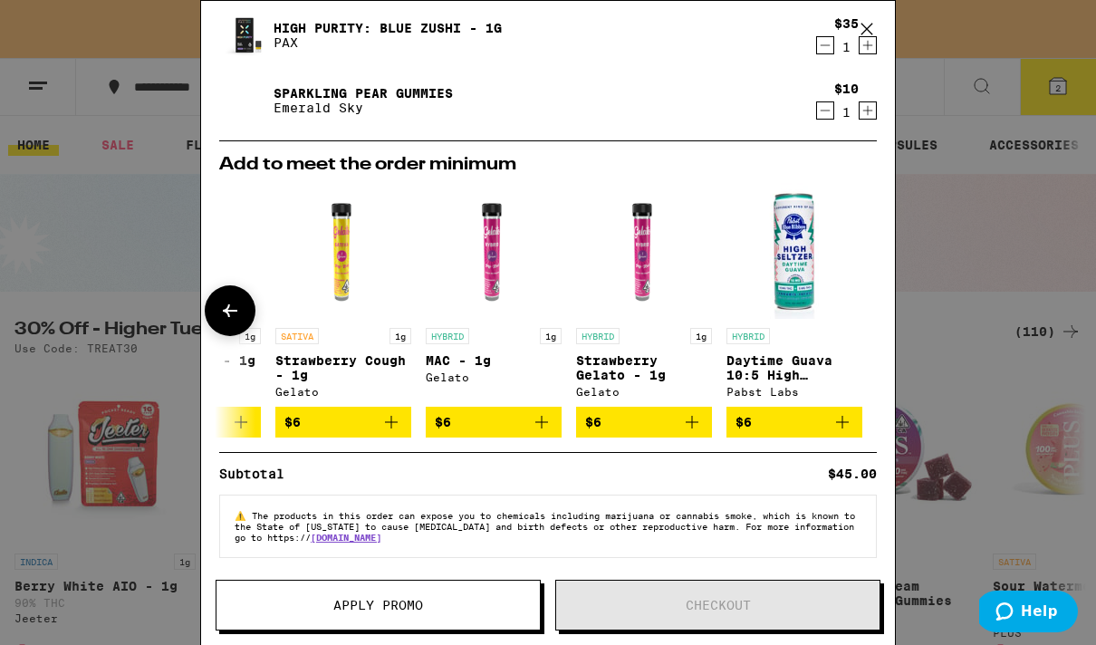
scroll to position [0, 846]
click at [701, 28] on icon at bounding box center [866, 28] width 27 height 27
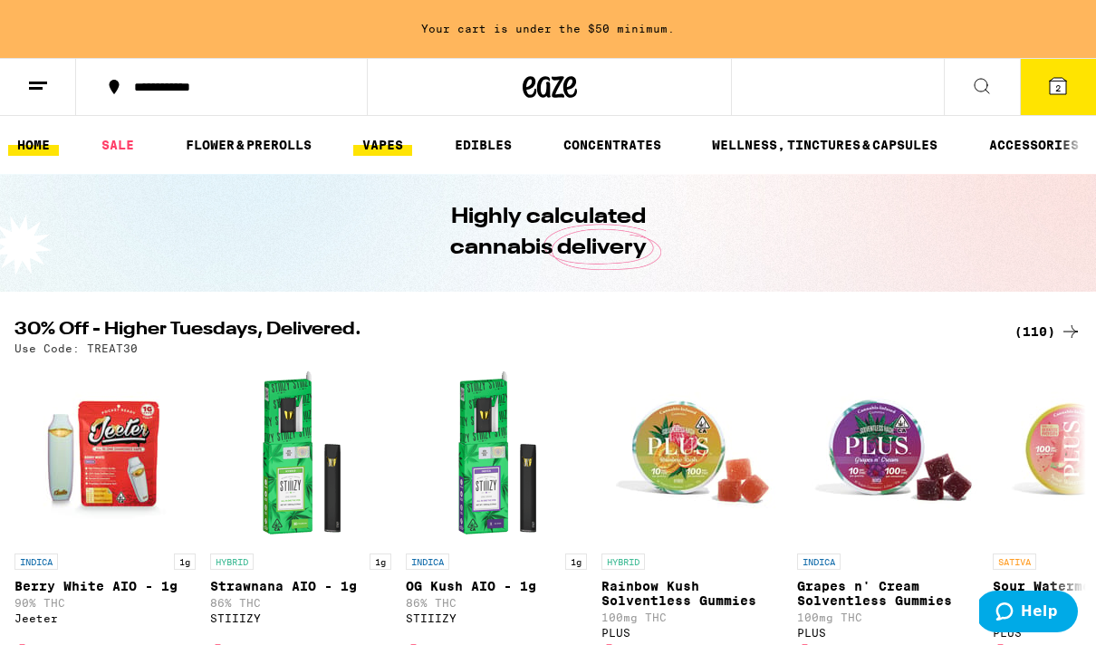
click at [380, 140] on link "VAPES" at bounding box center [382, 145] width 59 height 22
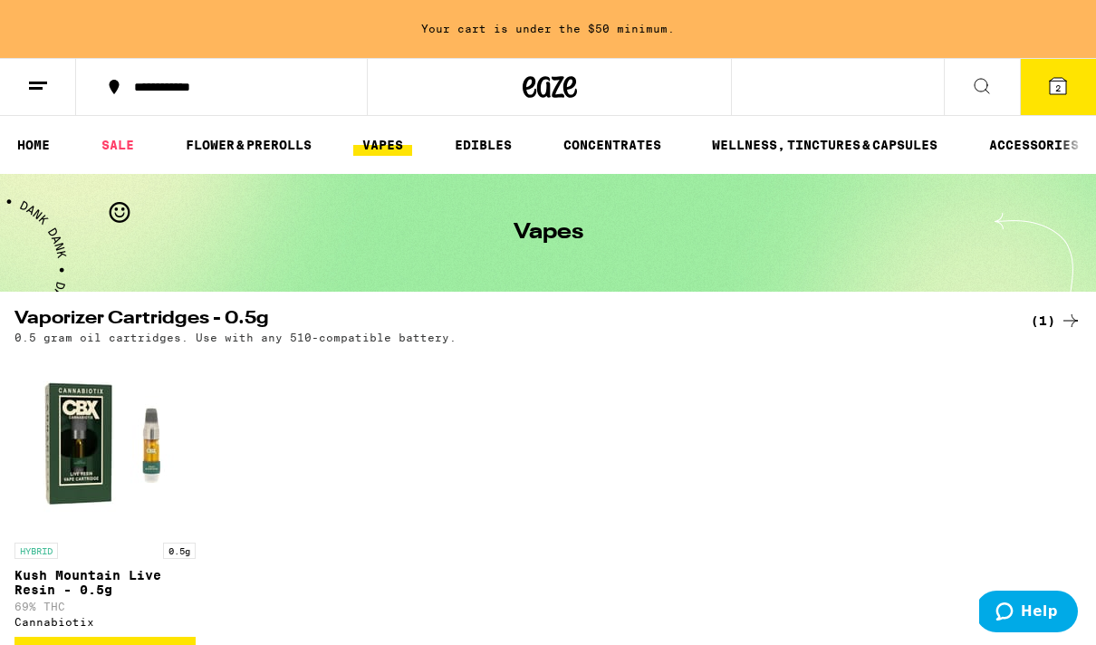
click at [701, 86] on icon at bounding box center [982, 86] width 22 height 22
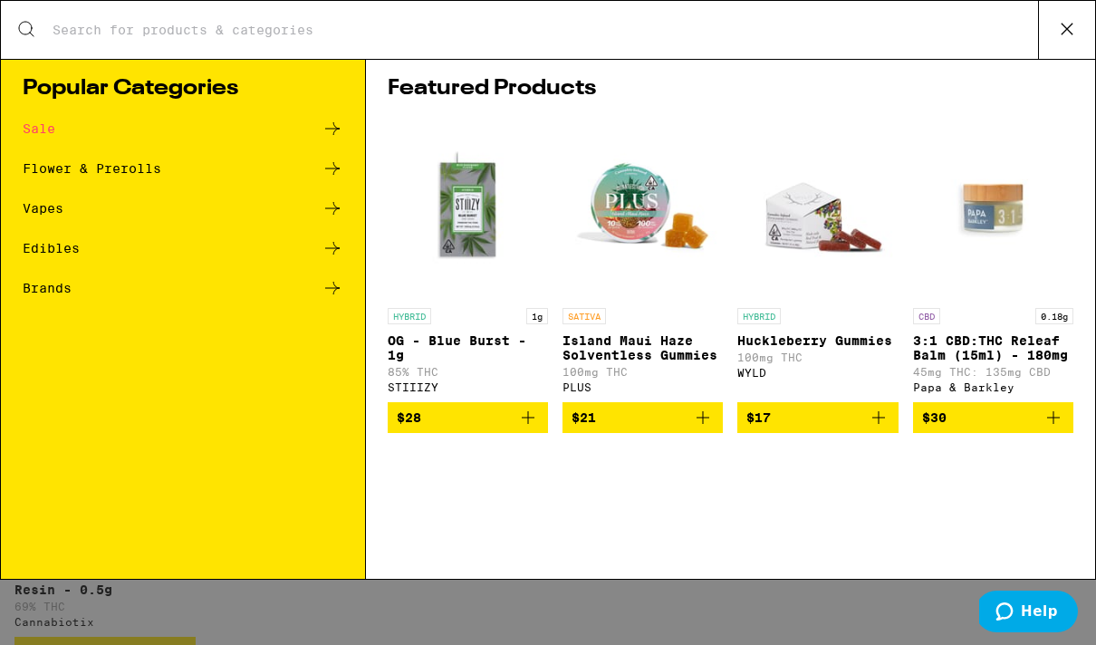
click at [577, 30] on input "Search for Products" at bounding box center [545, 30] width 986 height 16
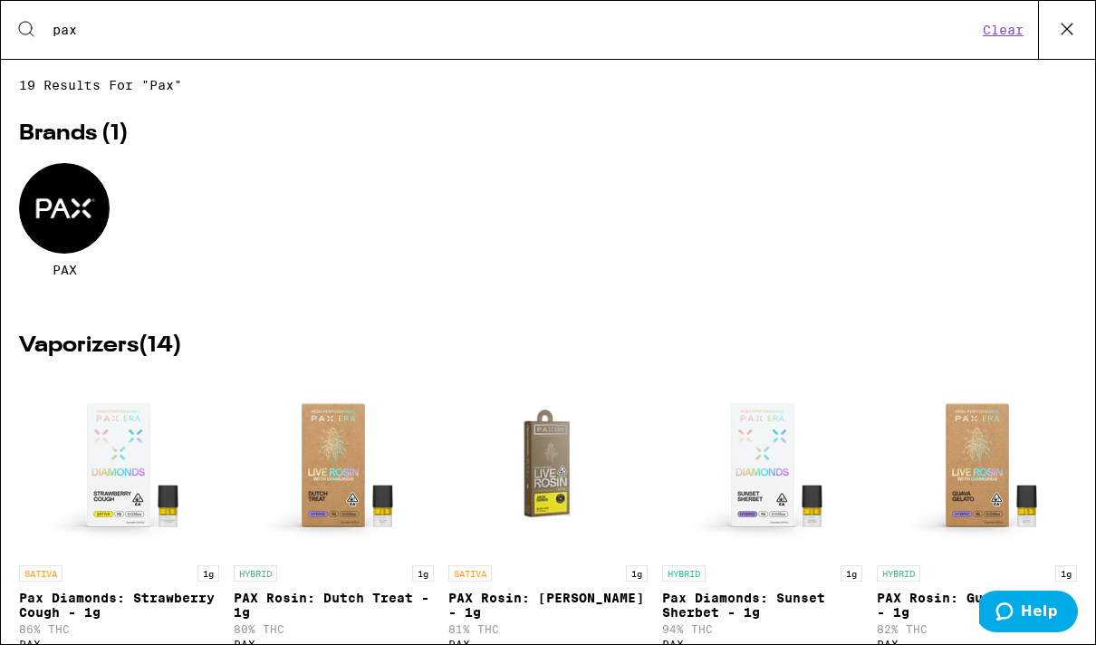
type input "pax"
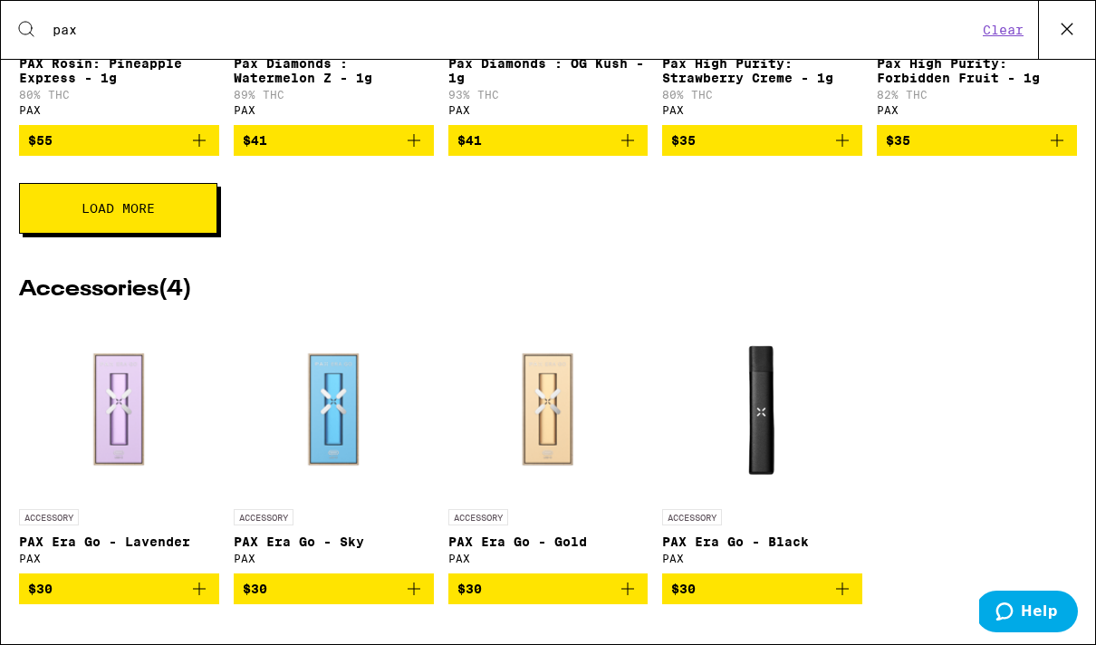
click at [127, 400] on img "Open page for PAX Era Go - Lavender from PAX" at bounding box center [119, 409] width 200 height 181
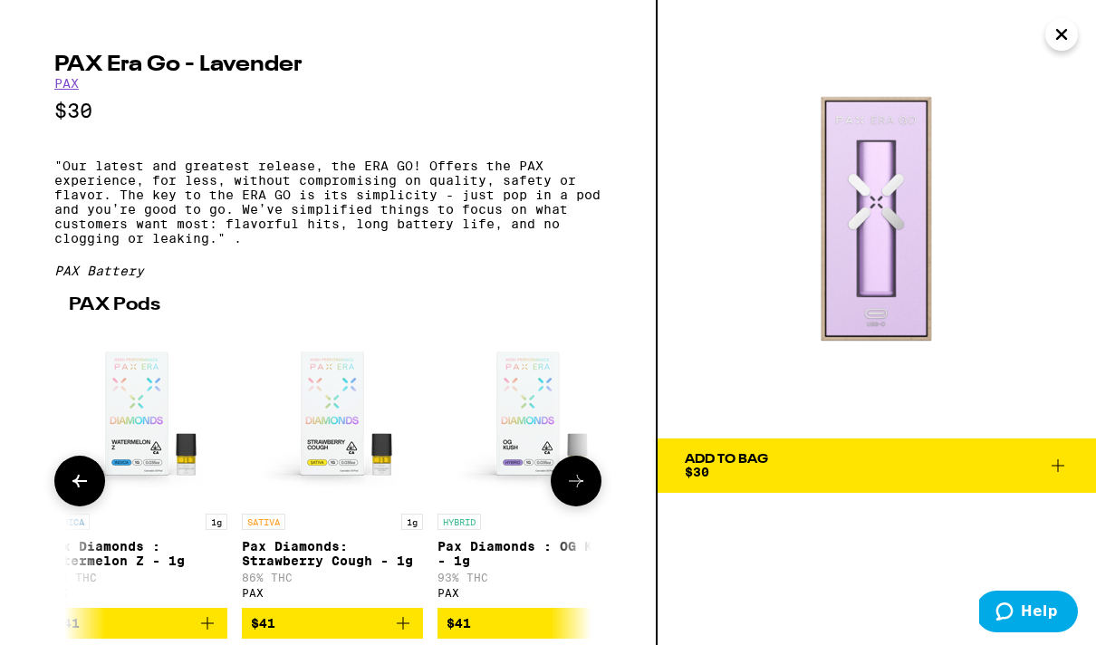
scroll to position [0, 941]
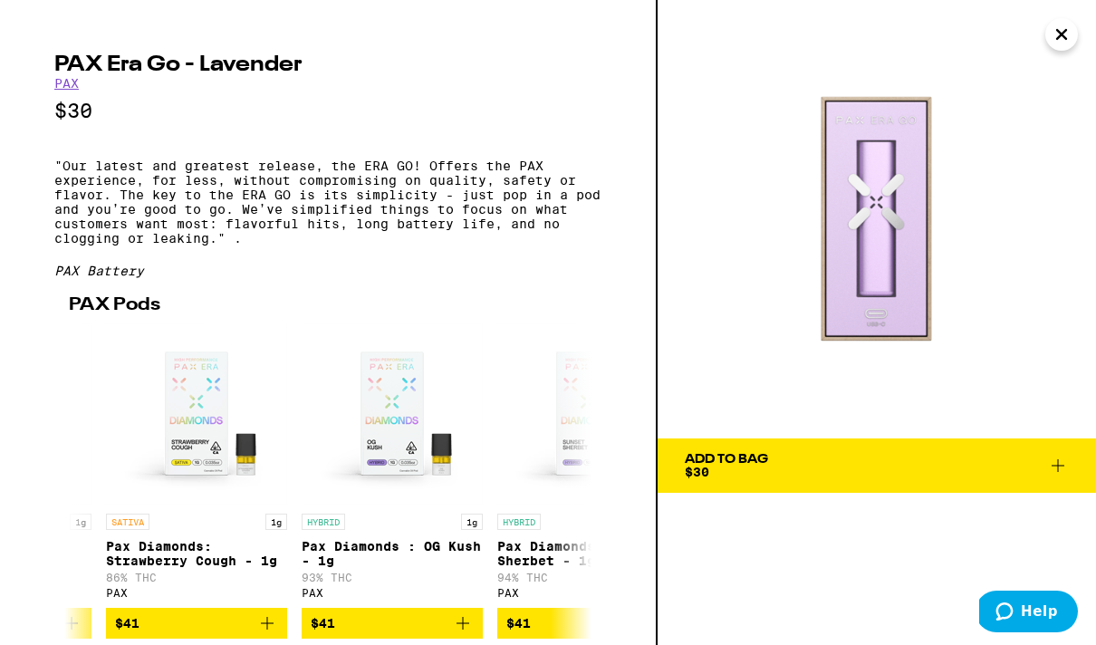
click at [701, 26] on icon "Close" at bounding box center [1062, 34] width 22 height 27
